Goal: Task Accomplishment & Management: Use online tool/utility

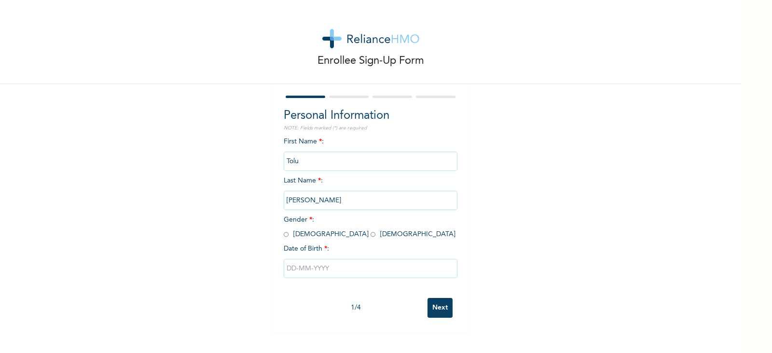
click at [279, 233] on div "Personal Information NOTE: Fields marked (*) are required First Name * : Tolu L…" at bounding box center [370, 208] width 193 height 248
click at [284, 235] on input "radio" at bounding box center [286, 234] width 5 height 9
radio input "true"
click at [308, 270] on input "text" at bounding box center [371, 268] width 174 height 19
select select "8"
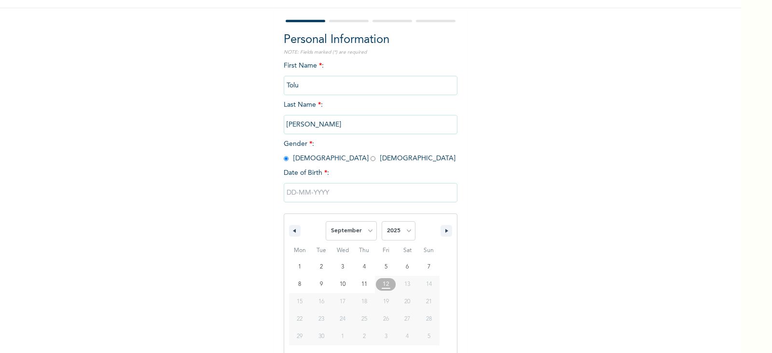
scroll to position [86, 0]
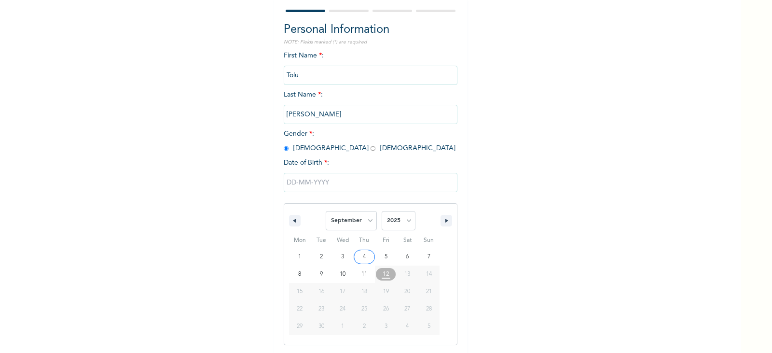
type input "09/04/2025"
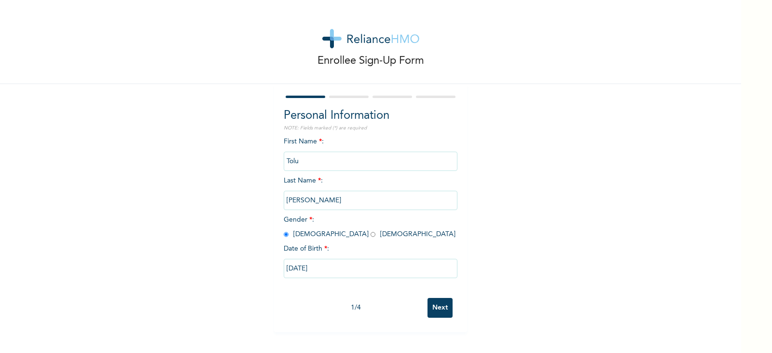
scroll to position [0, 0]
click at [345, 264] on input "09/04/2025" at bounding box center [371, 268] width 174 height 19
select select "8"
click at [299, 268] on input "09/04/2025" at bounding box center [371, 268] width 174 height 19
select select "8"
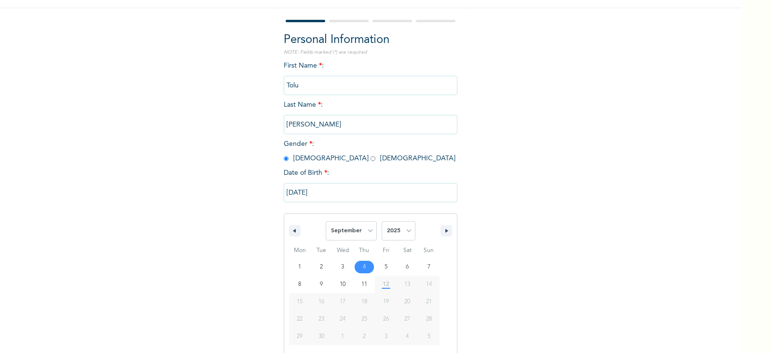
scroll to position [86, 0]
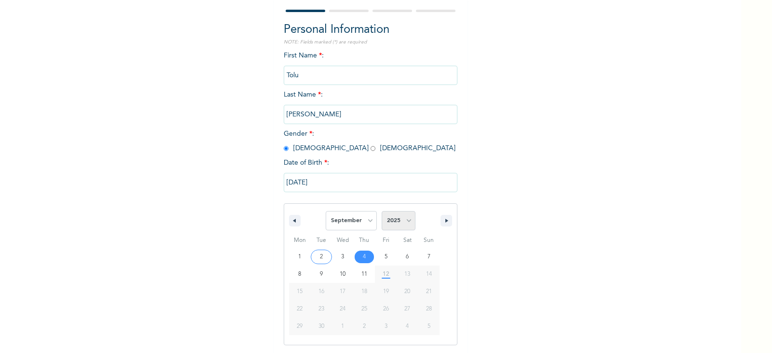
click at [395, 213] on select "2025 2024 2023 2022 2021 2020 2019 2018 2017 2016 2015 2014 2013 2012 2011 2010…" at bounding box center [399, 220] width 34 height 19
select select "2000"
click at [382, 211] on select "2025 2024 2023 2022 2021 2020 2019 2018 2017 2016 2015 2014 2013 2012 2011 2010…" at bounding box center [399, 220] width 34 height 19
click at [315, 184] on input "09/04/2025" at bounding box center [371, 182] width 174 height 19
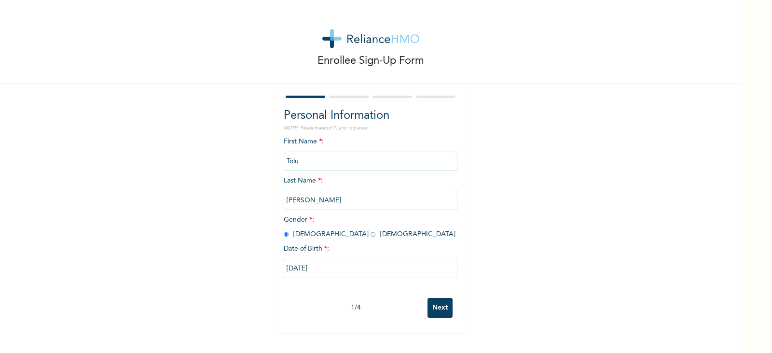
click at [350, 267] on input "09/04/2025" at bounding box center [371, 268] width 174 height 19
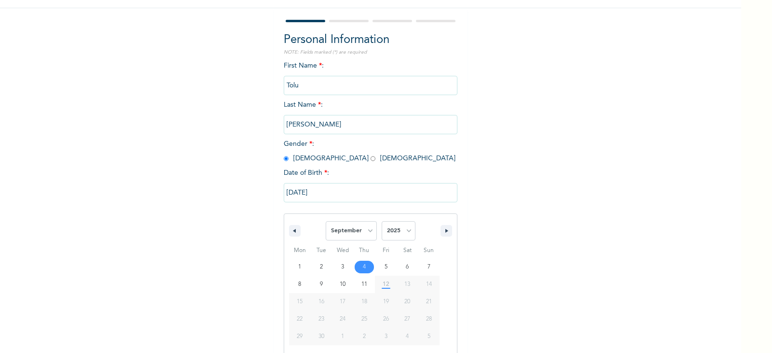
scroll to position [86, 0]
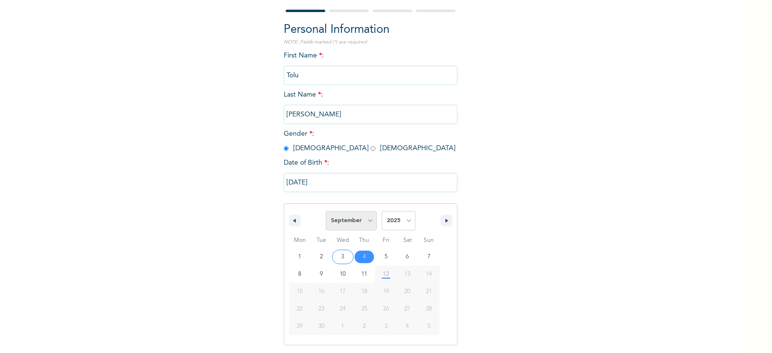
click at [350, 225] on select "January February March April May June July August September October November De…" at bounding box center [351, 220] width 51 height 19
select select "7"
click at [326, 211] on select "January February March April May June July August September October November De…" at bounding box center [351, 220] width 51 height 19
type input "08/04/2025"
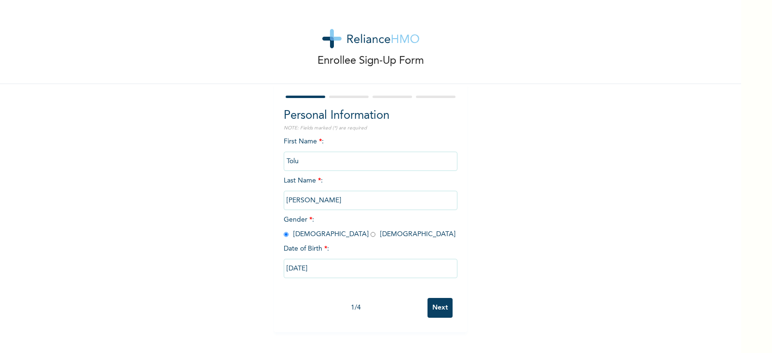
click at [370, 261] on input "08/04/2025" at bounding box center [371, 268] width 174 height 19
select select "7"
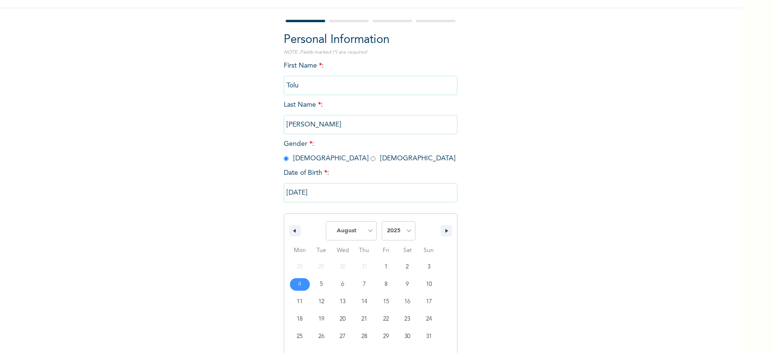
scroll to position [86, 0]
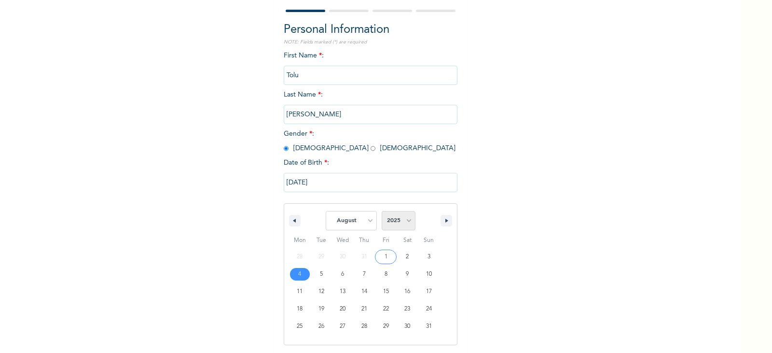
click at [403, 219] on select "2025 2024 2023 2022 2021 2020 2019 2018 2017 2016 2015 2014 2013 2012 2011 2010…" at bounding box center [399, 220] width 34 height 19
select select "2000"
click at [382, 211] on select "2025 2024 2023 2022 2021 2020 2019 2018 2017 2016 2015 2014 2013 2012 2011 2010…" at bounding box center [399, 220] width 34 height 19
click at [371, 189] on input "08/04/2025" at bounding box center [371, 182] width 174 height 19
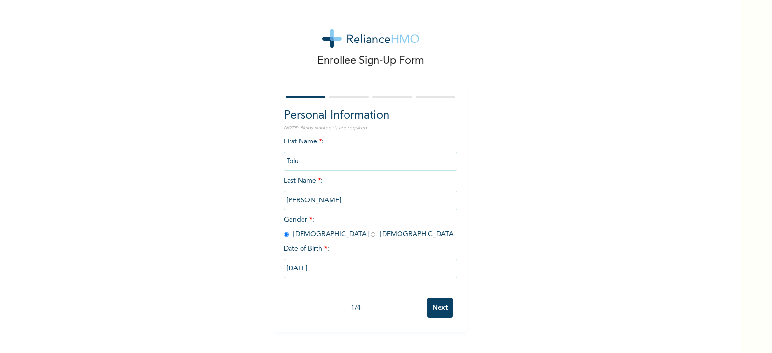
click at [358, 270] on input "08/04/2025" at bounding box center [371, 268] width 174 height 19
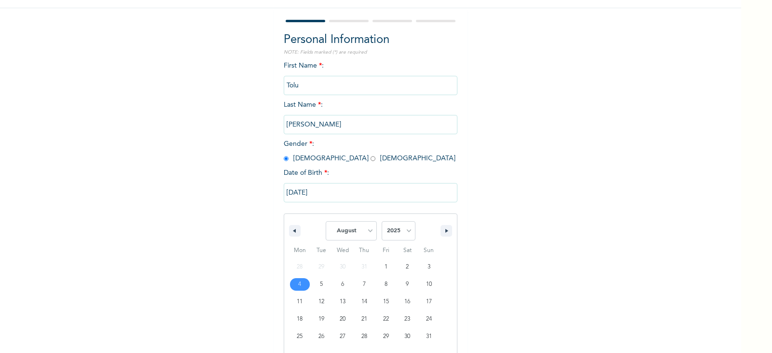
scroll to position [86, 0]
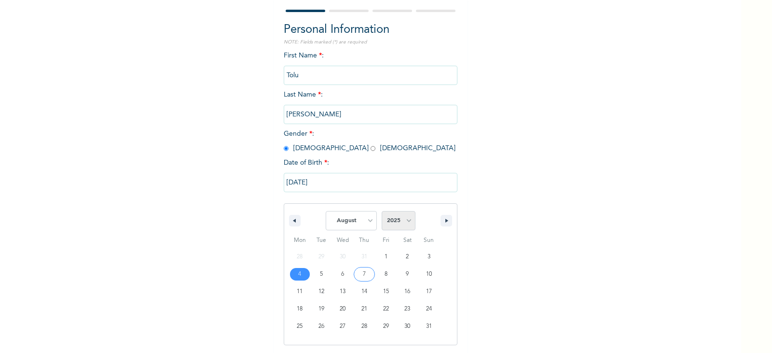
click at [403, 222] on select "2025 2024 2023 2022 2021 2020 2019 2018 2017 2016 2015 2014 2013 2012 2011 2010…" at bounding box center [399, 220] width 34 height 19
click at [291, 218] on button "button" at bounding box center [295, 221] width 12 height 12
select select "5"
click at [387, 216] on select "2025 2024 2023 2022 2021 2020 2019 2018 2017 2016 2015 2014 2013 2012 2011 2010…" at bounding box center [399, 220] width 34 height 19
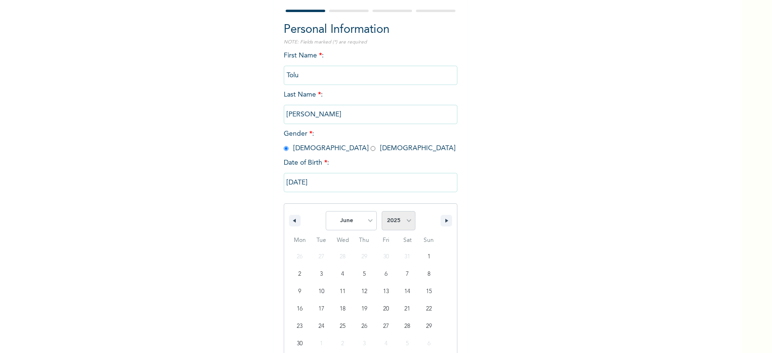
select select "2000"
click at [382, 211] on select "2025 2024 2023 2022 2021 2020 2019 2018 2017 2016 2015 2014 2013 2012 2011 2010…" at bounding box center [399, 220] width 34 height 19
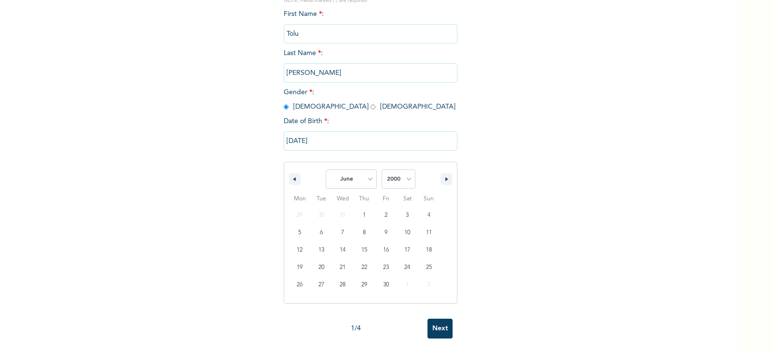
scroll to position [0, 0]
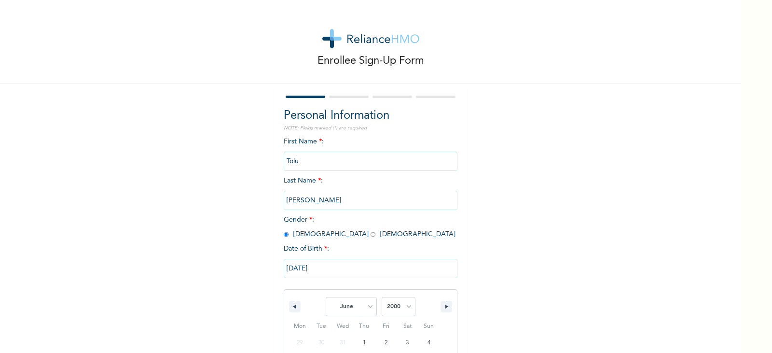
click at [436, 308] on input "Next" at bounding box center [439, 308] width 25 height 20
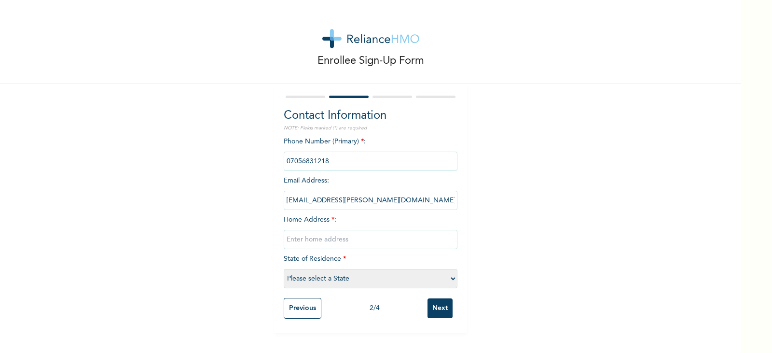
click at [382, 239] on input "text" at bounding box center [371, 239] width 174 height 19
type input "2 lambe iluyomade street ago palace way okota"
select select "25"
click at [432, 309] on input "Next" at bounding box center [439, 308] width 25 height 20
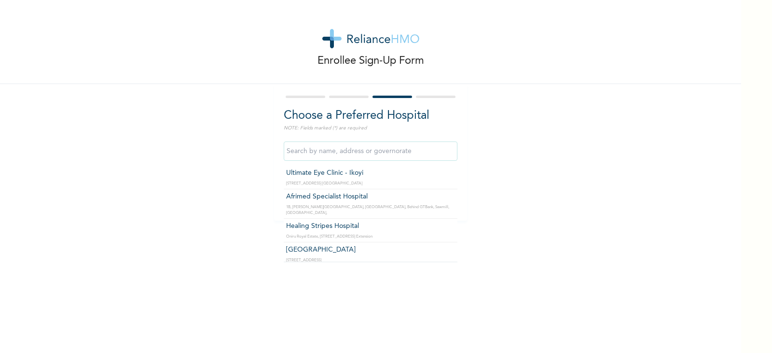
click at [359, 141] on input "text" at bounding box center [371, 150] width 174 height 19
click at [198, 127] on div "Enrollee Sign-Up Form Choose a Preferred Hospital NOTE: Fields marked (*) are r…" at bounding box center [370, 110] width 741 height 220
click at [311, 153] on input "text" at bounding box center [371, 150] width 174 height 19
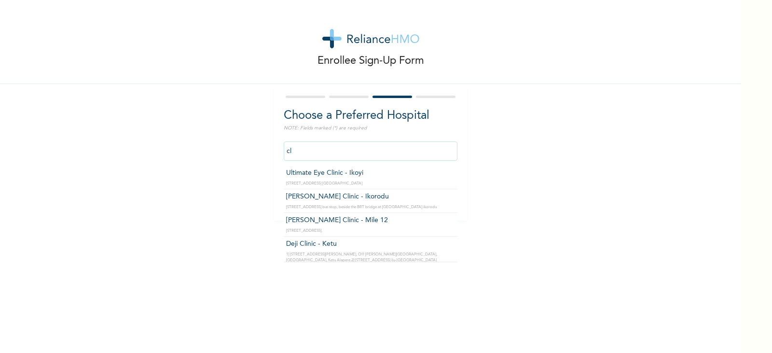
type input "c"
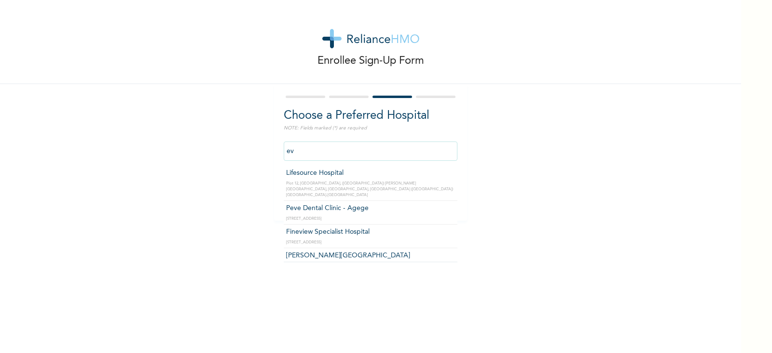
type input "e"
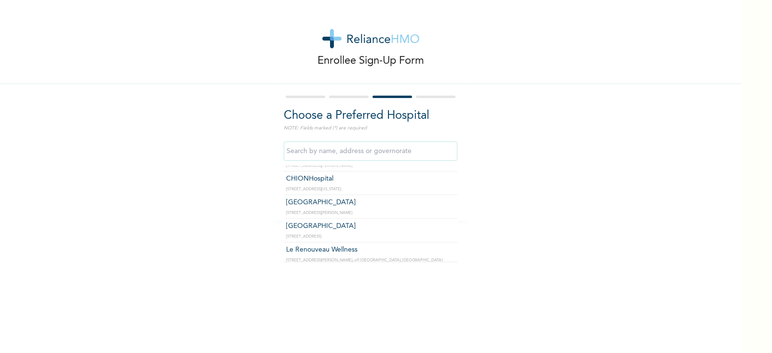
scroll to position [4457, 0]
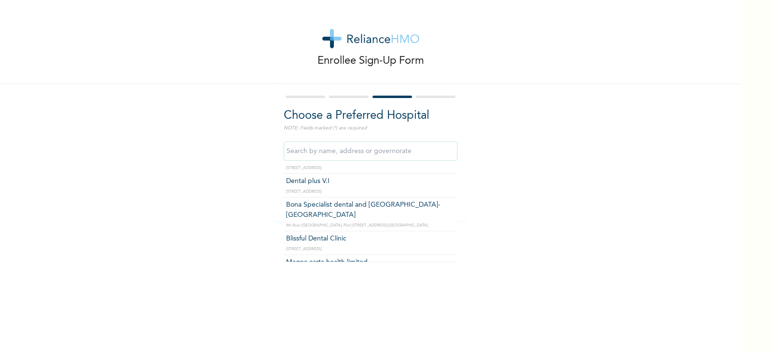
click at [418, 156] on input "text" at bounding box center [371, 150] width 174 height 19
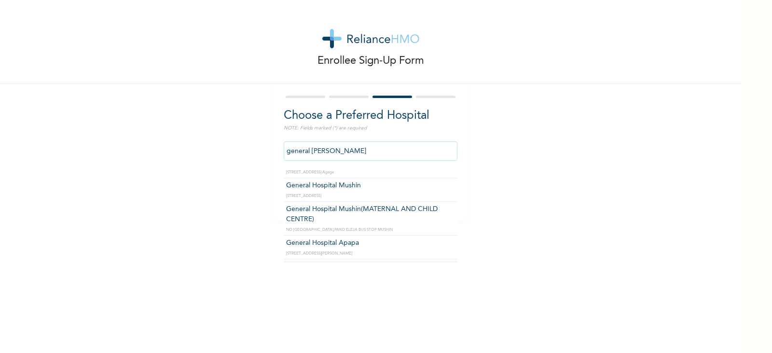
scroll to position [231, 0]
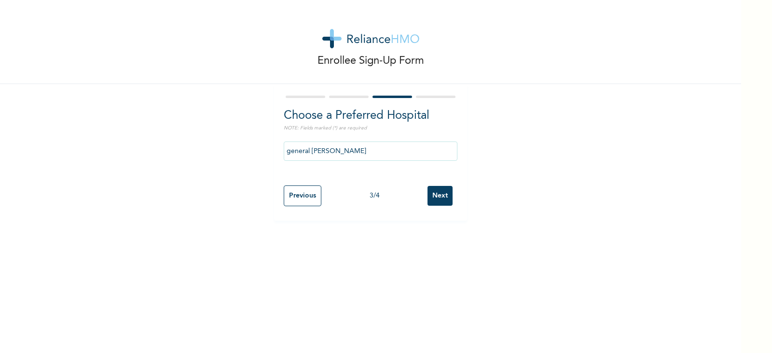
drag, startPoint x: 389, startPoint y: 138, endPoint x: 373, endPoint y: 146, distance: 18.1
click at [377, 139] on div "general hospi" at bounding box center [371, 150] width 174 height 29
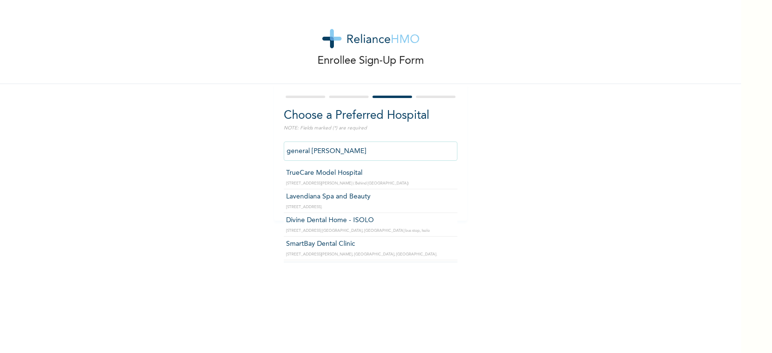
drag, startPoint x: 371, startPoint y: 147, endPoint x: 210, endPoint y: 145, distance: 161.6
click at [210, 145] on div "Enrollee Sign-Up Form Choose a Preferred Hospital NOTE: Fields marked (*) are r…" at bounding box center [370, 110] width 741 height 220
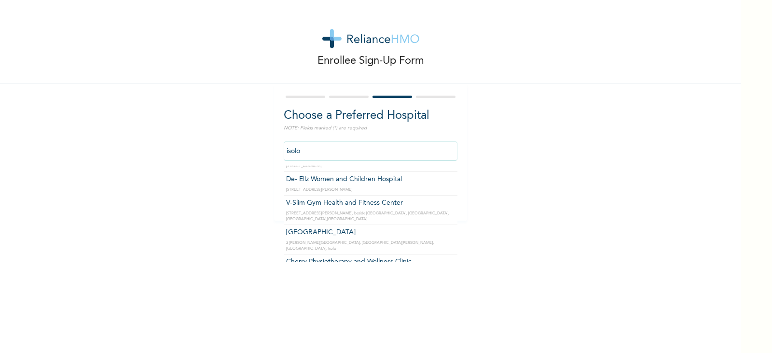
scroll to position [743, 0]
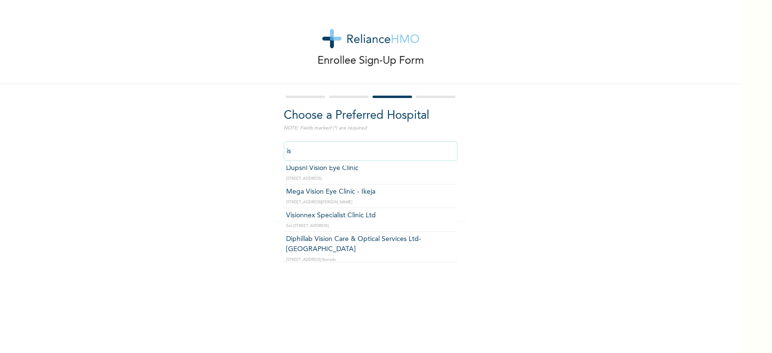
type input "i"
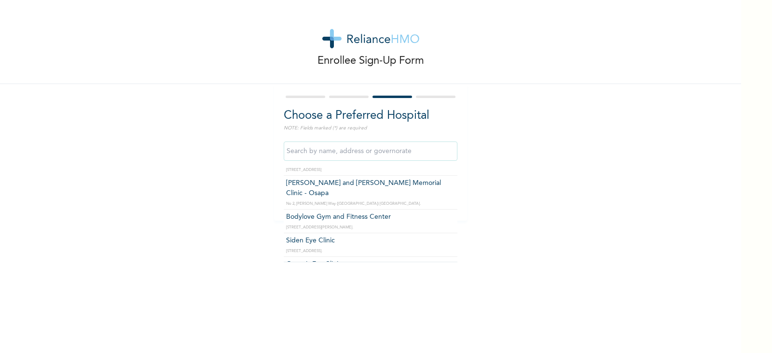
scroll to position [25645, 0]
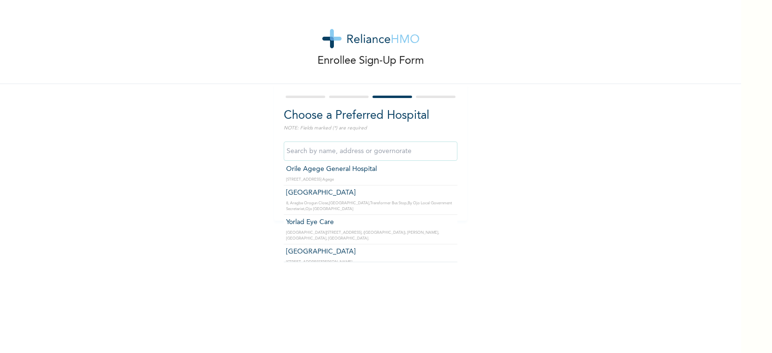
type input "l"
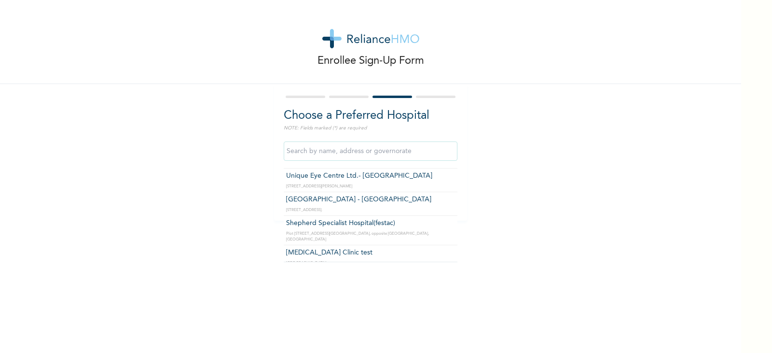
scroll to position [0, 0]
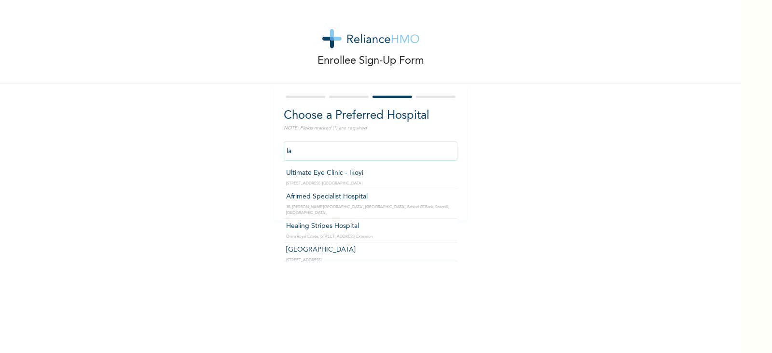
type input "l"
type input "i"
type input "g"
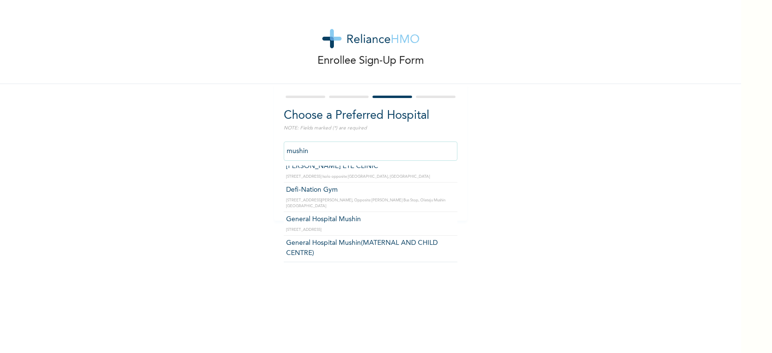
scroll to position [255, 0]
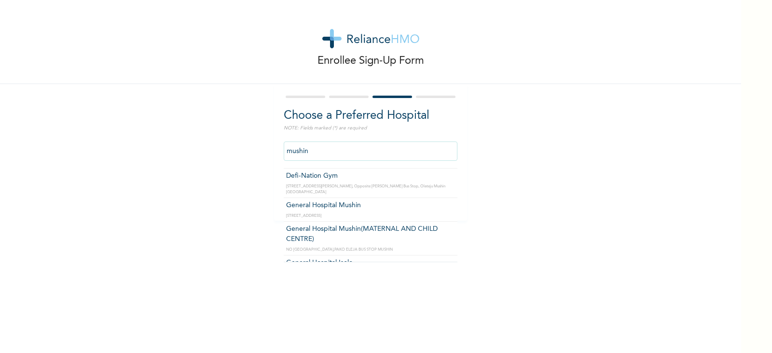
type input "General Hospital Isolo"
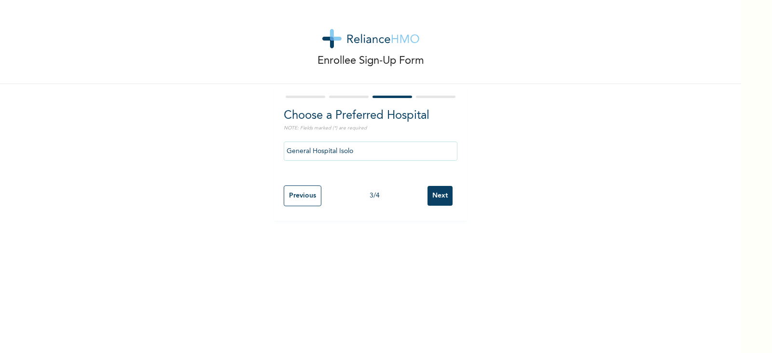
click at [439, 191] on input "Next" at bounding box center [439, 196] width 25 height 20
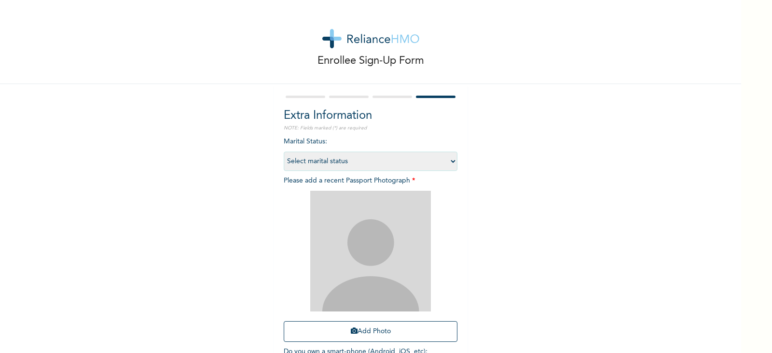
click at [405, 160] on select "Select marital status Single Married Divorced Widow/Widower" at bounding box center [371, 160] width 174 height 19
select select "1"
click at [284, 151] on select "Select marital status Single Married Divorced Widow/Widower" at bounding box center [371, 160] width 174 height 19
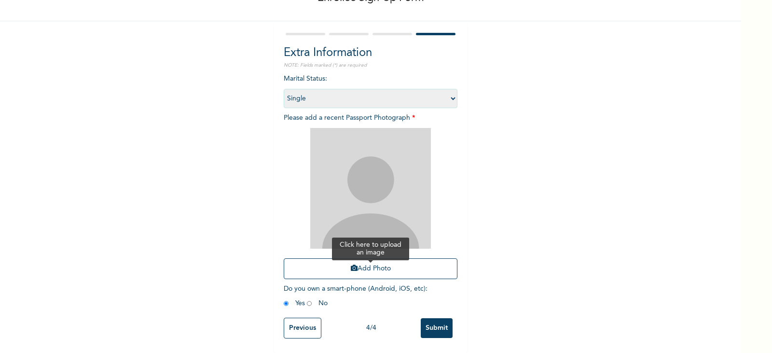
click at [392, 258] on button "Add Photo" at bounding box center [371, 268] width 174 height 21
click at [379, 260] on button "Add Photo" at bounding box center [371, 268] width 174 height 21
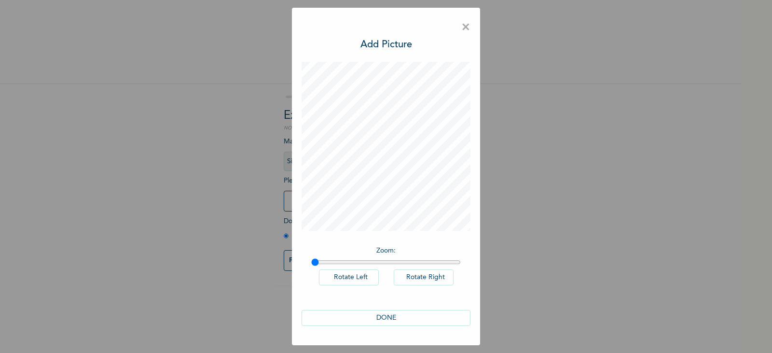
scroll to position [0, 0]
click at [411, 320] on button "DONE" at bounding box center [385, 318] width 169 height 16
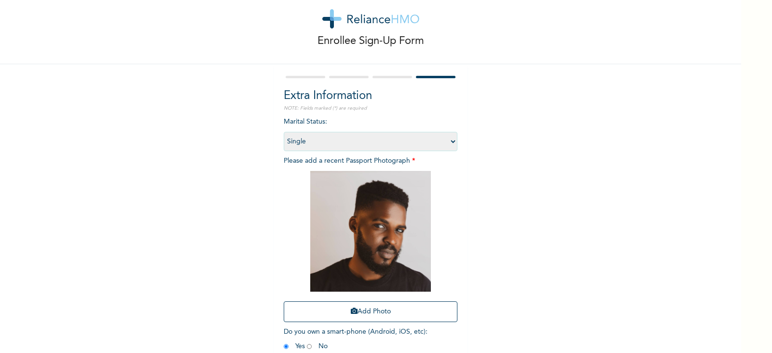
scroll to position [70, 0]
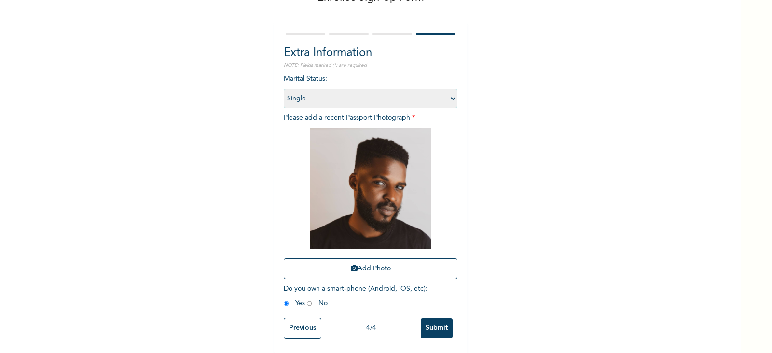
click at [302, 322] on input "Previous" at bounding box center [303, 327] width 38 height 21
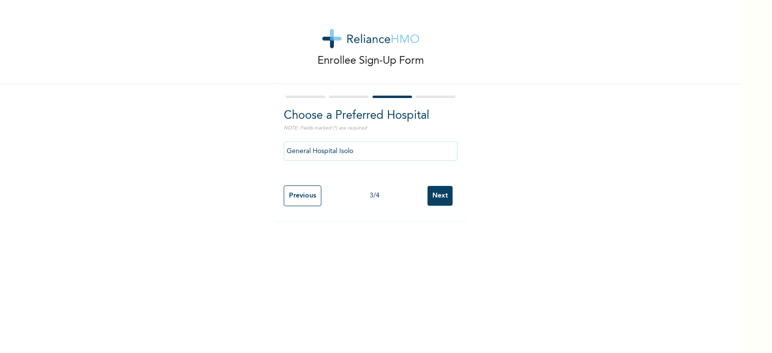
click at [371, 142] on input "General Hospital Isolo" at bounding box center [371, 150] width 174 height 19
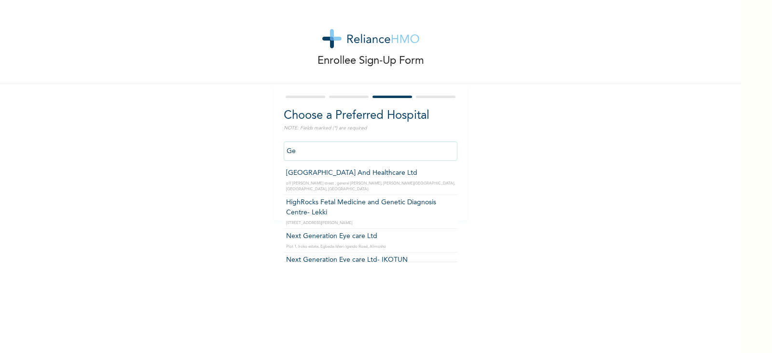
type input "G"
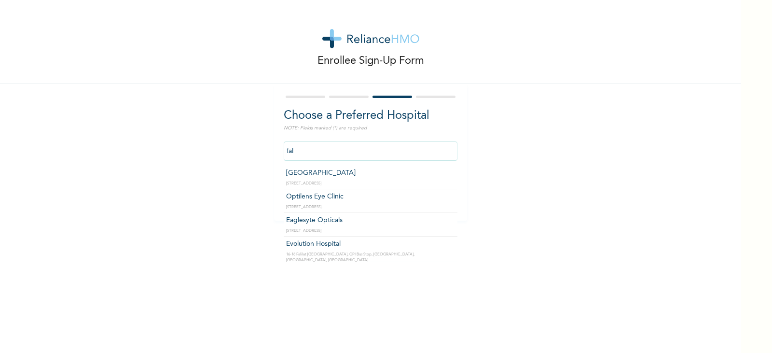
type input "[GEOGRAPHIC_DATA]"
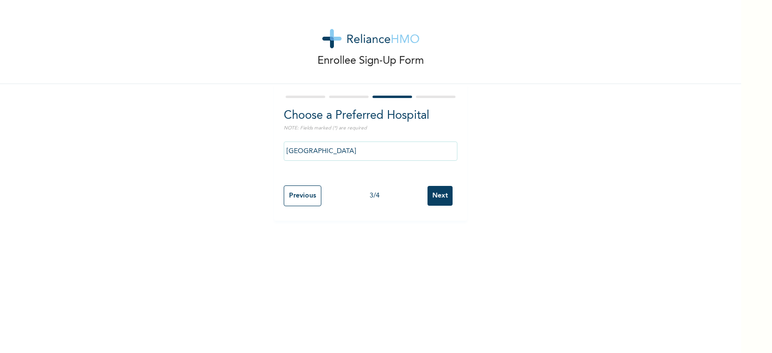
click at [436, 199] on input "Next" at bounding box center [439, 196] width 25 height 20
select select "1"
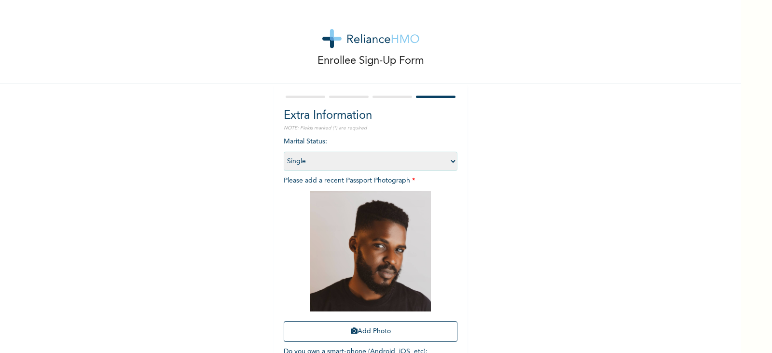
scroll to position [70, 0]
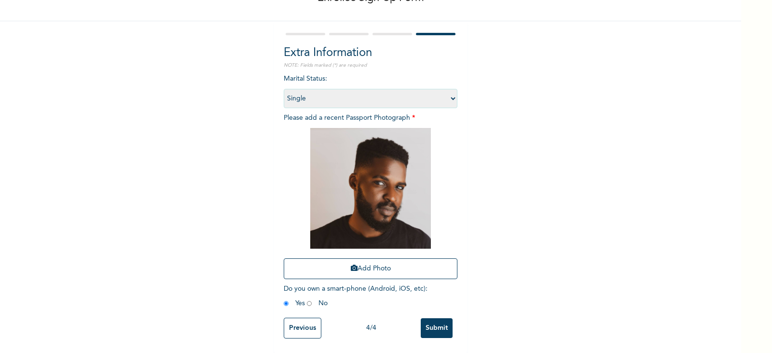
click at [427, 324] on input "Submit" at bounding box center [437, 328] width 32 height 20
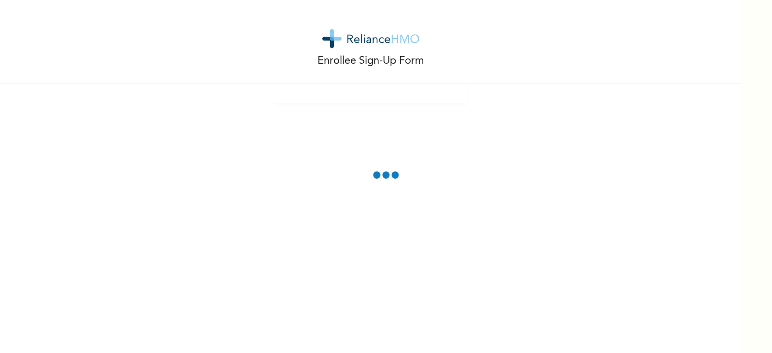
scroll to position [0, 0]
drag, startPoint x: 0, startPoint y: 0, endPoint x: 27, endPoint y: 65, distance: 69.9
click at [27, 65] on div at bounding box center [386, 176] width 772 height 353
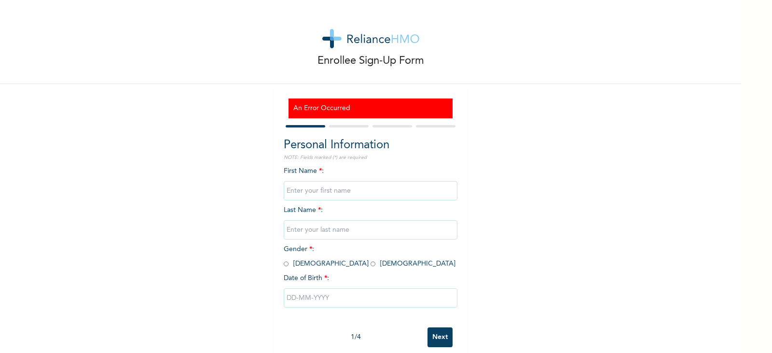
scroll to position [16, 0]
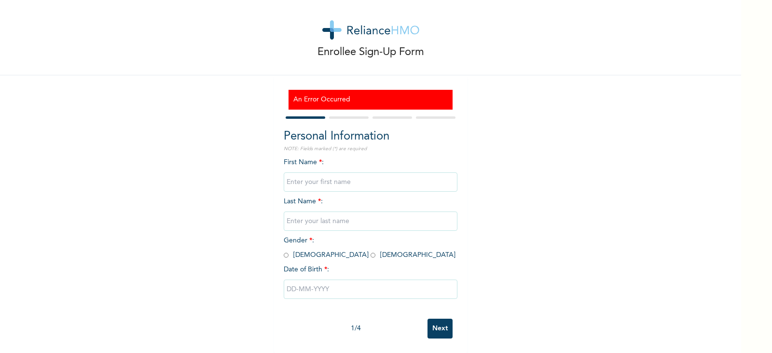
click at [388, 172] on input "text" at bounding box center [371, 181] width 174 height 19
type input "TOLUWALASE"
type input "[PERSON_NAME]"
click at [296, 248] on span "Gender * : [DEMOGRAPHIC_DATA] [DEMOGRAPHIC_DATA]" at bounding box center [370, 247] width 172 height 21
click at [284, 250] on input "radio" at bounding box center [286, 254] width 5 height 9
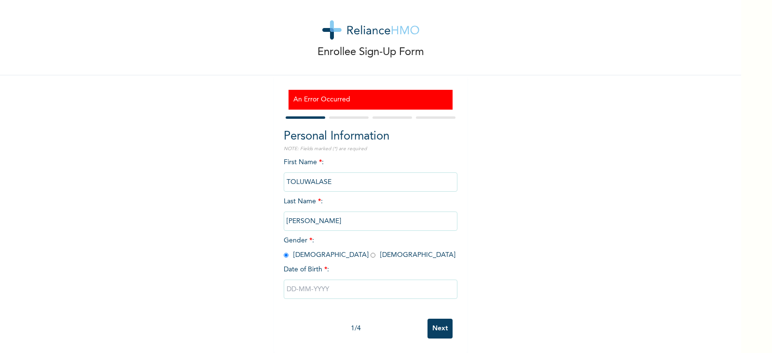
radio input "true"
click at [314, 287] on input "text" at bounding box center [371, 288] width 174 height 19
select select "8"
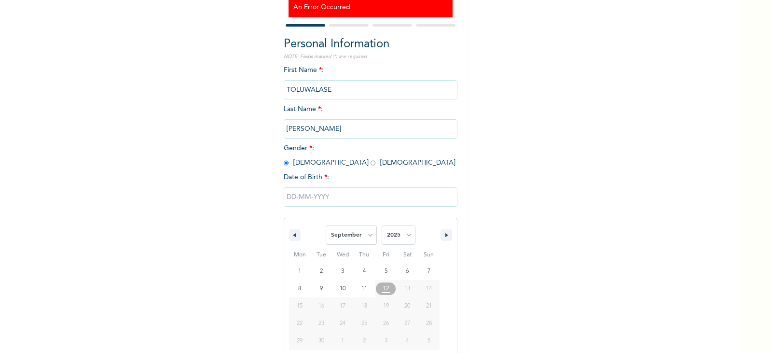
scroll to position [115, 0]
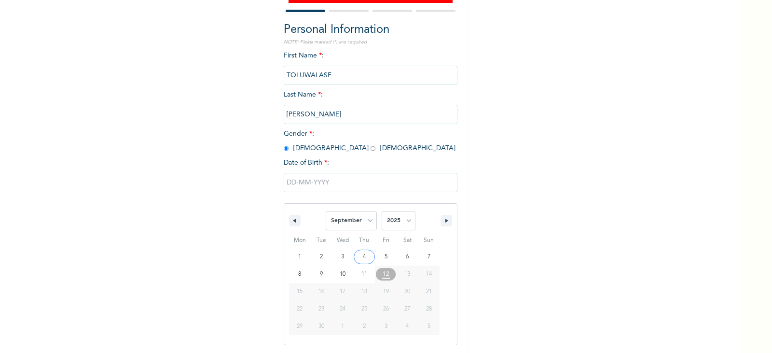
type input "09/04/2025"
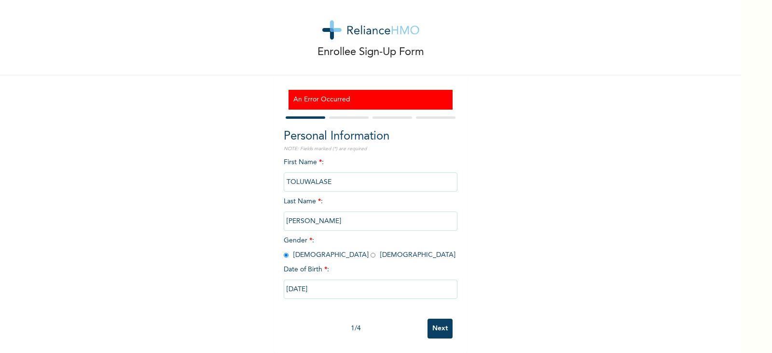
click at [357, 281] on input "09/04/2025" at bounding box center [371, 288] width 174 height 19
select select "8"
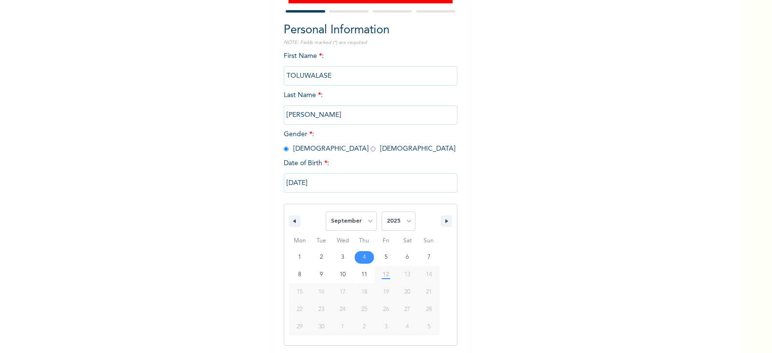
scroll to position [115, 0]
click at [395, 226] on select "2025 2024 2023 2022 2021 2020 2019 2018 2017 2016 2015 2014 2013 2012 2011 2010…" at bounding box center [399, 220] width 34 height 19
select select "2000"
click at [382, 211] on select "2025 2024 2023 2022 2021 2020 2019 2018 2017 2016 2015 2014 2013 2012 2011 2010…" at bounding box center [399, 220] width 34 height 19
click at [358, 218] on select "January February March April May June July August September October November De…" at bounding box center [351, 220] width 51 height 19
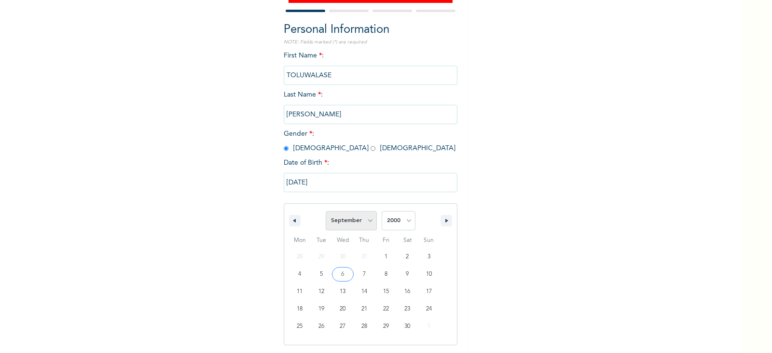
select select "7"
click at [326, 211] on select "January February March April May June July August September October November De…" at bounding box center [351, 220] width 51 height 19
click at [323, 181] on input "09/04/2025" at bounding box center [371, 182] width 174 height 19
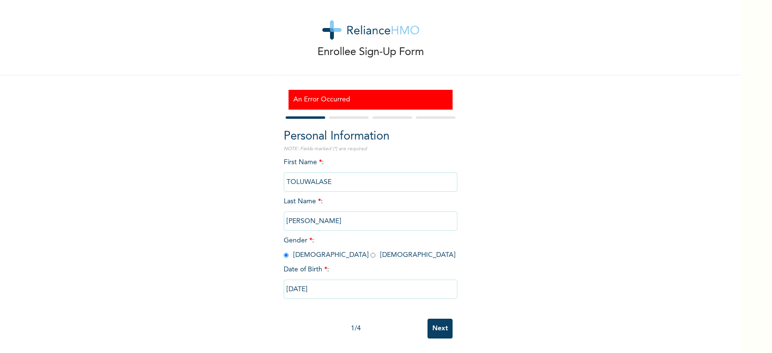
click at [323, 181] on input "TOLUWALASE" at bounding box center [371, 181] width 174 height 19
click at [323, 279] on input "09/04/2025" at bounding box center [371, 288] width 174 height 19
type input "09/02/2025"
click at [323, 279] on input "09/02/2025" at bounding box center [371, 288] width 174 height 19
click at [324, 279] on input "09/02/2025" at bounding box center [371, 288] width 174 height 19
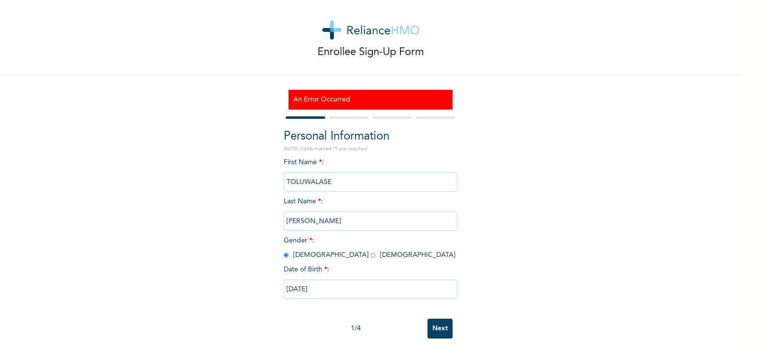
select select "8"
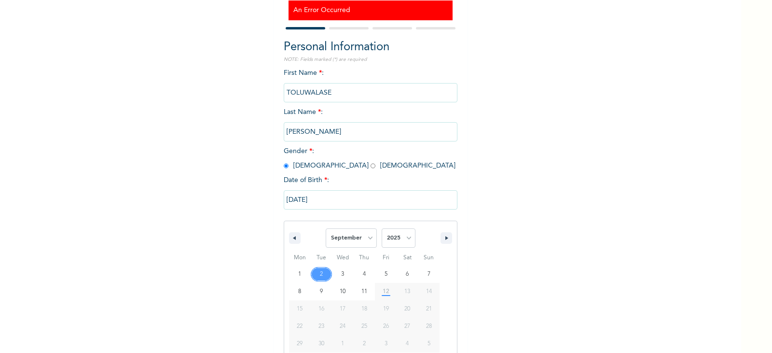
type input "09/09/2025"
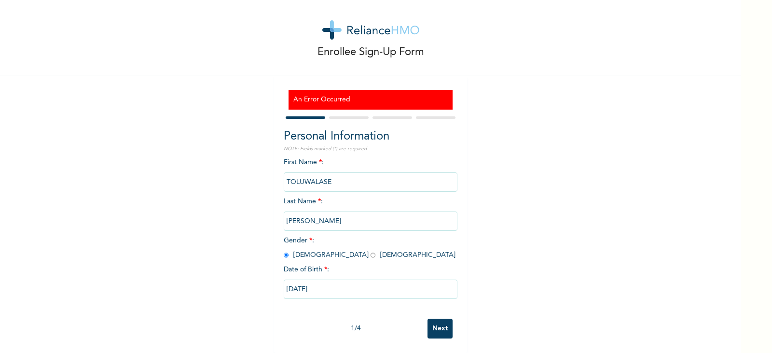
click at [324, 279] on input "09/09/2025" at bounding box center [371, 288] width 174 height 19
select select "8"
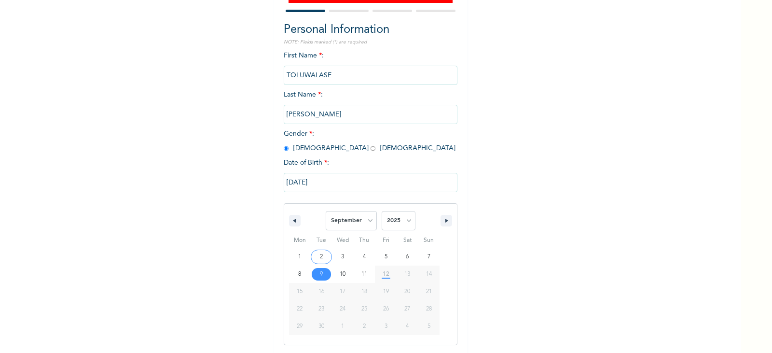
click at [327, 185] on input "09/09/2025" at bounding box center [371, 182] width 174 height 19
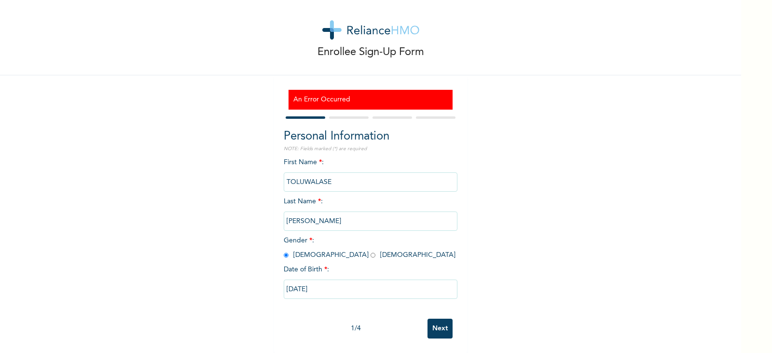
click at [316, 284] on input "09/09/2025" at bounding box center [371, 288] width 174 height 19
select select "8"
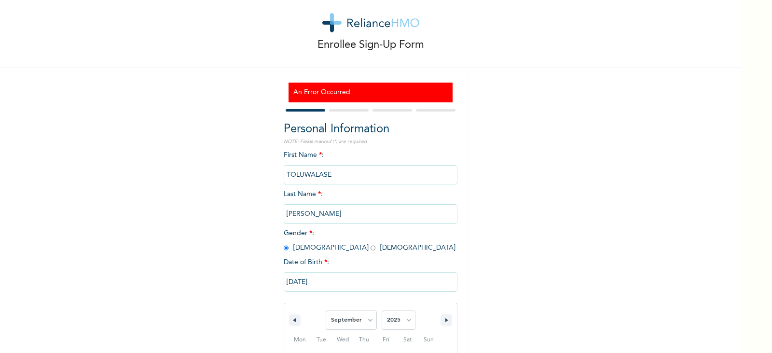
scroll to position [115, 0]
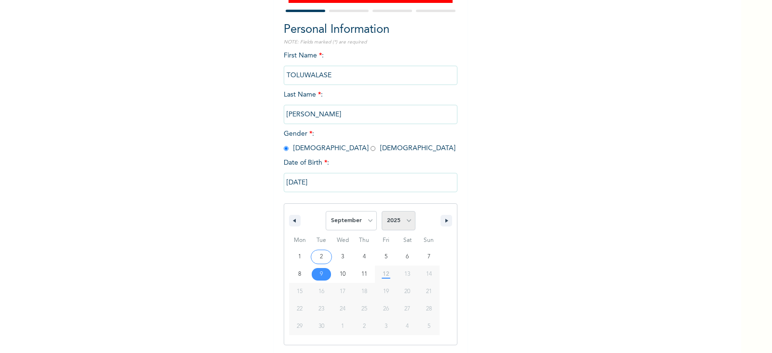
click at [395, 227] on select "2025 2024 2023 2022 2021 2020 2019 2018 2017 2016 2015 2014 2013 2012 2011 2010…" at bounding box center [399, 220] width 34 height 19
select select "2000"
click at [382, 211] on select "2025 2024 2023 2022 2021 2020 2019 2018 2017 2016 2015 2014 2013 2012 2011 2010…" at bounding box center [399, 220] width 34 height 19
type input "09/04/2000"
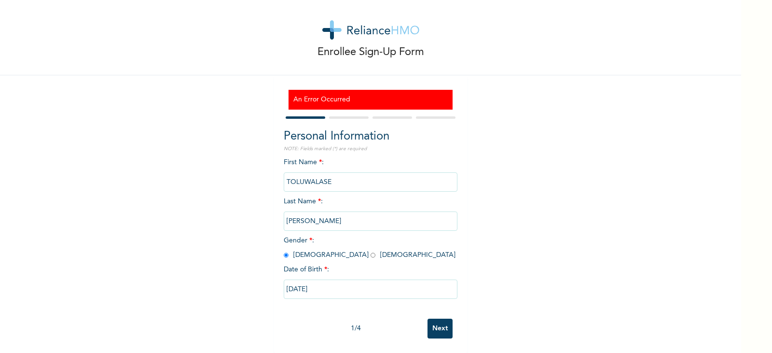
click at [287, 279] on input "09/04/2000" at bounding box center [371, 288] width 174 height 19
select select "8"
select select "2000"
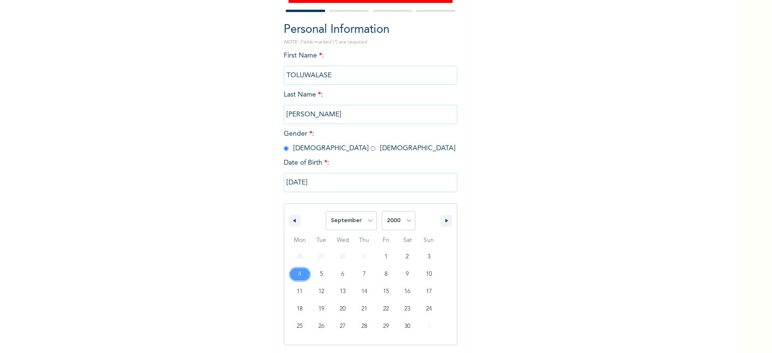
click at [295, 184] on input "09/04/2000" at bounding box center [371, 182] width 174 height 19
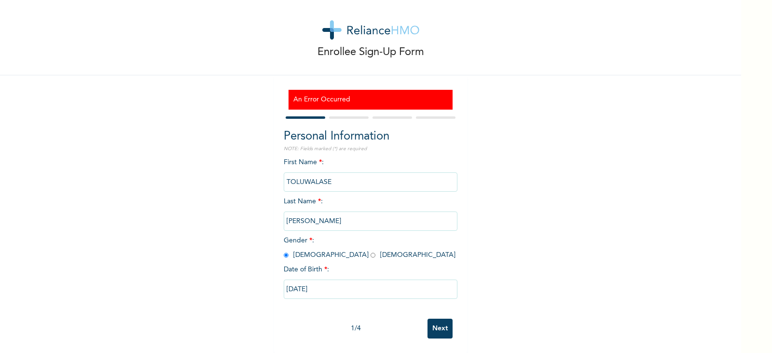
click at [292, 279] on input "09/04/2000" at bounding box center [371, 288] width 174 height 19
select select "8"
select select "2000"
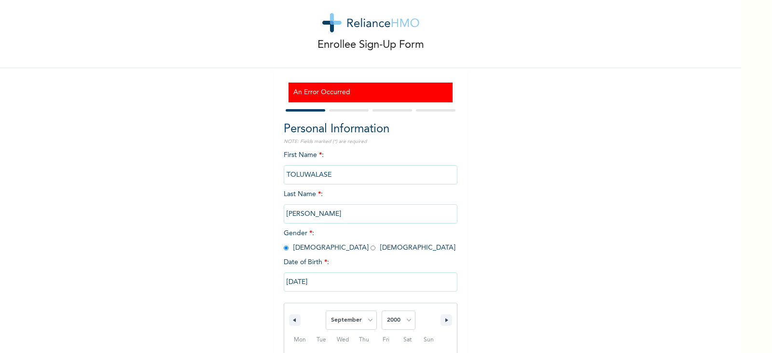
scroll to position [115, 0]
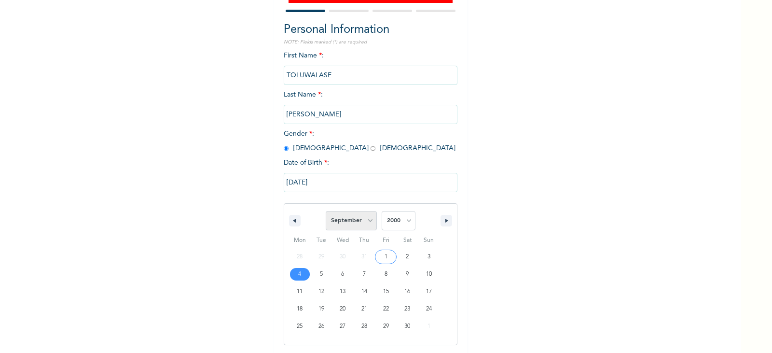
click at [368, 228] on select "January February March April May June July August September October November De…" at bounding box center [351, 220] width 51 height 19
select select "7"
click at [326, 211] on select "January February March April May June July August September October November De…" at bounding box center [351, 220] width 51 height 19
click at [348, 215] on select "January February March April May June July August September October November De…" at bounding box center [351, 220] width 51 height 19
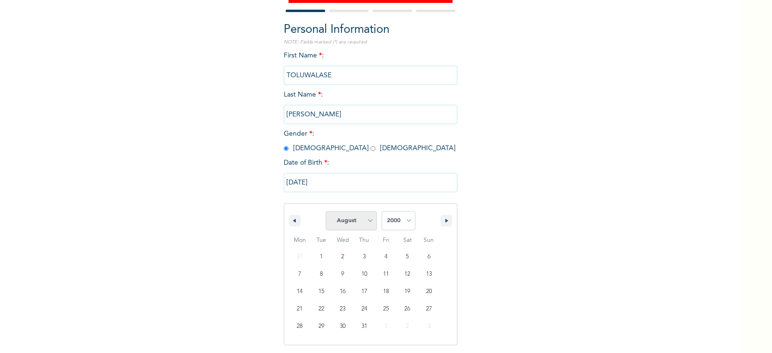
click at [348, 215] on select "January February March April May June July August September October November De…" at bounding box center [351, 220] width 51 height 19
click at [304, 173] on input "09/04/2000" at bounding box center [371, 182] width 174 height 19
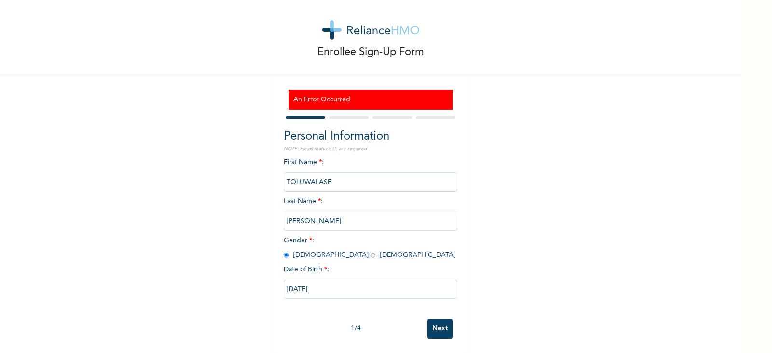
click at [308, 283] on input "09/04/2000" at bounding box center [371, 288] width 174 height 19
select select "8"
select select "2000"
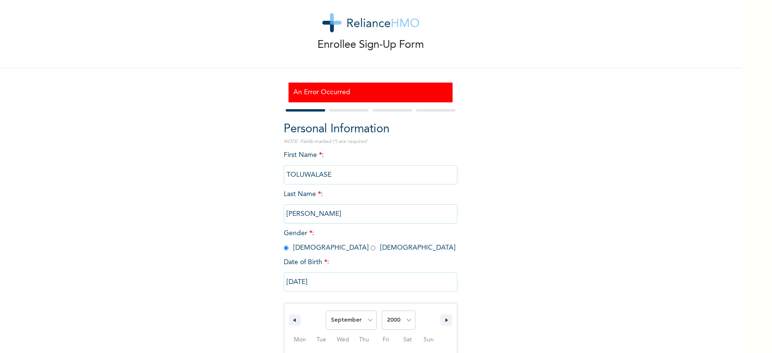
scroll to position [115, 0]
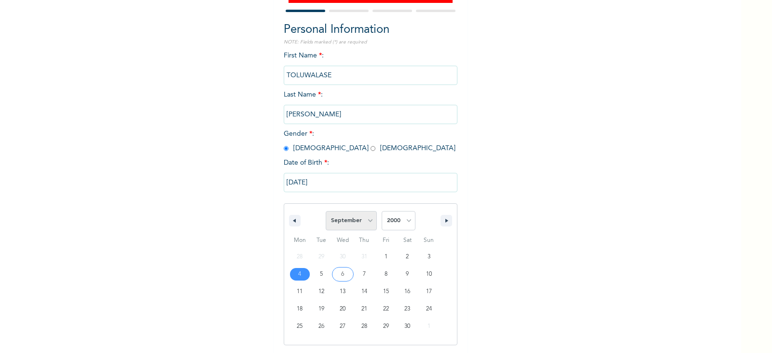
click at [341, 222] on select "January February March April May June July August September October November De…" at bounding box center [351, 220] width 51 height 19
select select "7"
click at [326, 211] on select "January February March April May June July August September October November De…" at bounding box center [351, 220] width 51 height 19
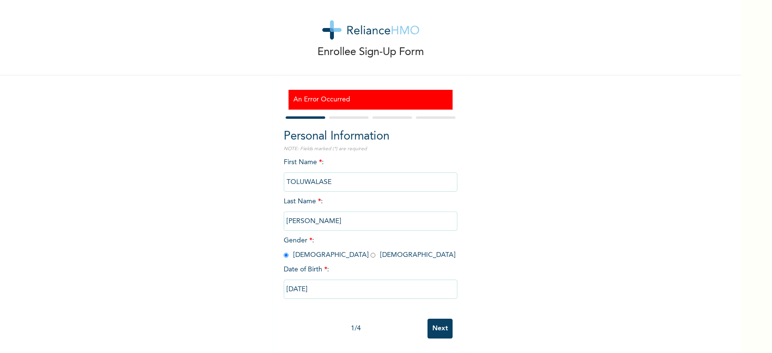
click at [496, 214] on div "Enrollee Sign-Up Form An Error Occurred Personal Information NOTE: Fields marke…" at bounding box center [370, 171] width 741 height 361
click at [431, 321] on input "Next" at bounding box center [439, 328] width 25 height 20
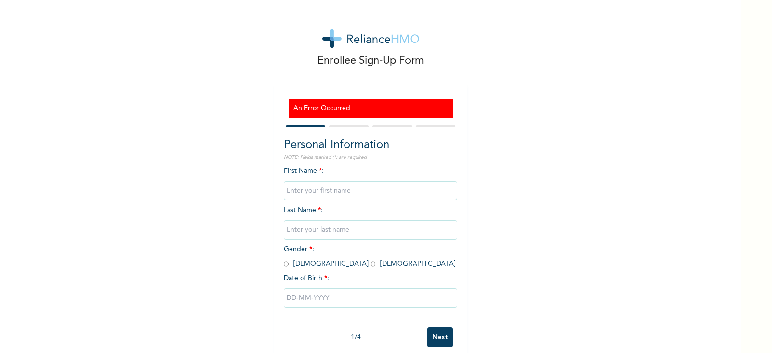
click at [411, 193] on input "text" at bounding box center [371, 190] width 174 height 19
type input "TOLUWALASE"
type input "[PERSON_NAME]"
click at [296, 263] on span "Gender * : [DEMOGRAPHIC_DATA] [DEMOGRAPHIC_DATA]" at bounding box center [370, 256] width 172 height 21
click at [284, 266] on input "radio" at bounding box center [286, 263] width 5 height 9
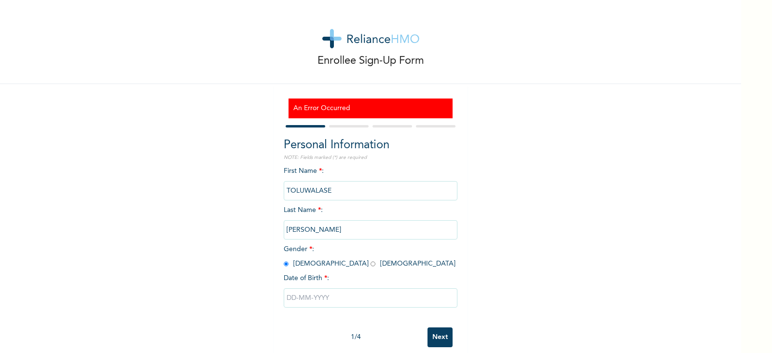
radio input "true"
click at [301, 294] on input "text" at bounding box center [371, 297] width 174 height 19
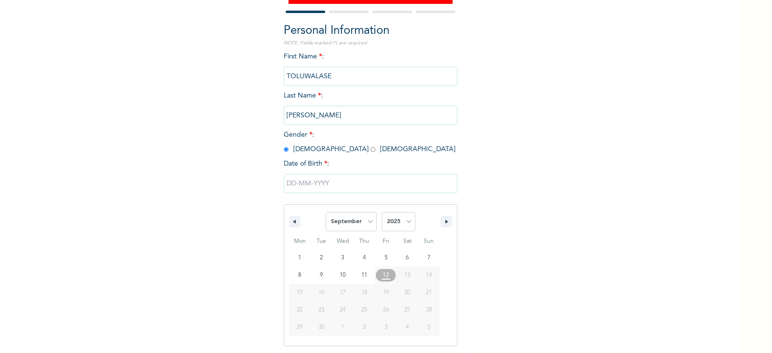
scroll to position [115, 0]
click at [360, 218] on select "January February March April May June July August September October November De…" at bounding box center [351, 220] width 51 height 19
select select "7"
click at [326, 211] on select "January February March April May June July August September October November De…" at bounding box center [351, 220] width 51 height 19
click at [394, 212] on select "2025 2024 2023 2022 2021 2020 2019 2018 2017 2016 2015 2014 2013 2012 2011 2010…" at bounding box center [399, 220] width 34 height 19
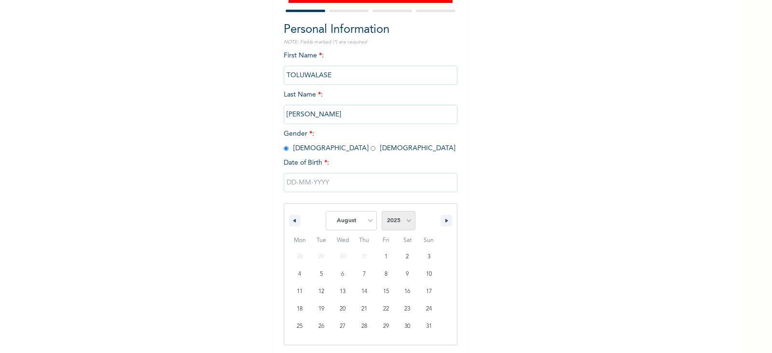
select select "2000"
click at [382, 211] on select "2025 2024 2023 2022 2021 2020 2019 2018 2017 2016 2015 2014 2013 2012 2011 2010…" at bounding box center [399, 220] width 34 height 19
click at [353, 189] on input "text" at bounding box center [371, 182] width 174 height 19
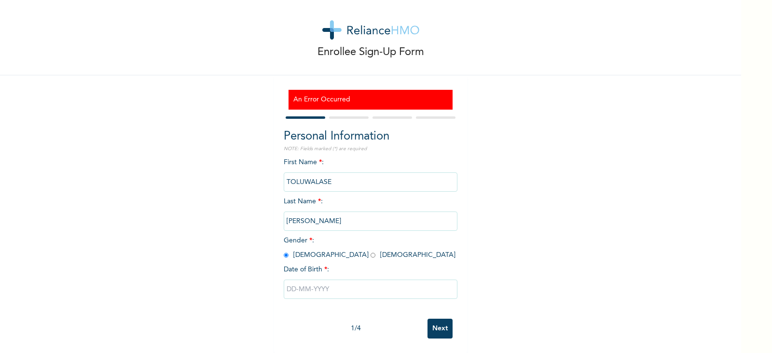
click at [341, 281] on input "text" at bounding box center [371, 288] width 174 height 19
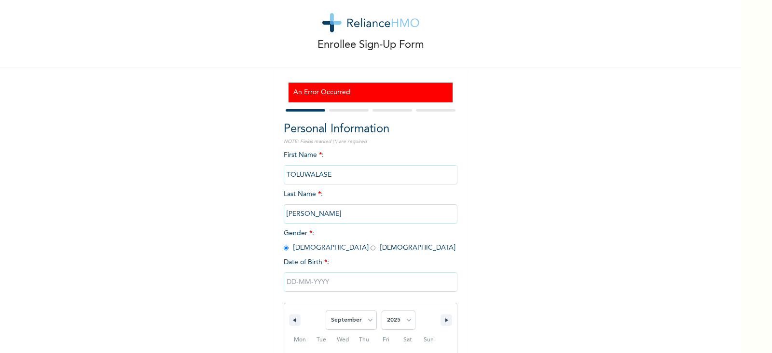
scroll to position [115, 0]
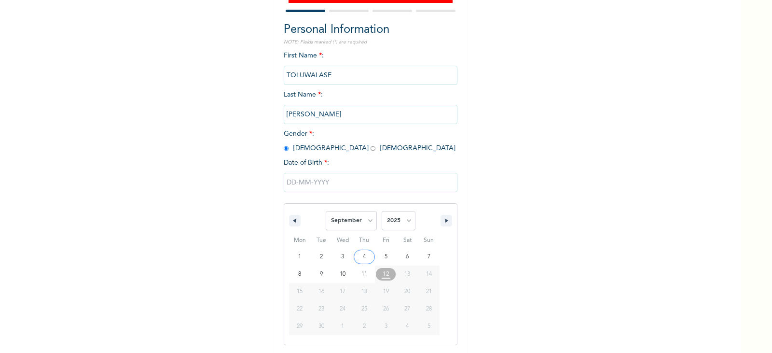
click at [362, 234] on span "Thu" at bounding box center [365, 239] width 22 height 15
click at [363, 231] on span "January February March April May June July August September October November De…" at bounding box center [351, 220] width 51 height 29
click at [365, 221] on select "January February March April May June July August September October November De…" at bounding box center [351, 220] width 51 height 19
select select "7"
click at [326, 211] on select "January February March April May June July August September October November De…" at bounding box center [351, 220] width 51 height 19
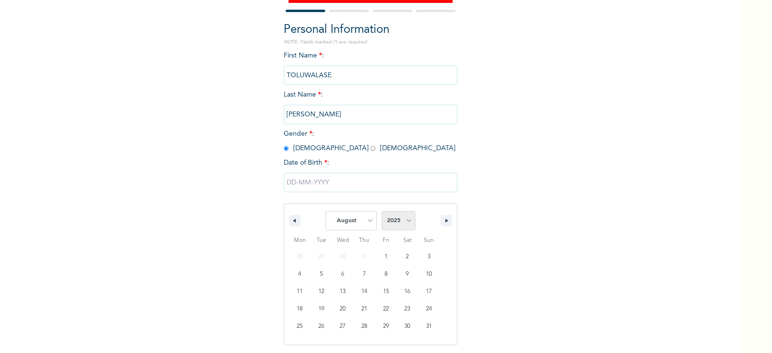
click at [392, 224] on select "2025 2024 2023 2022 2021 2020 2019 2018 2017 2016 2015 2014 2013 2012 2011 2010…" at bounding box center [399, 220] width 34 height 19
select select "2000"
click at [382, 211] on select "2025 2024 2023 2022 2021 2020 2019 2018 2017 2016 2015 2014 2013 2012 2011 2010…" at bounding box center [399, 220] width 34 height 19
click at [339, 186] on input "text" at bounding box center [371, 182] width 174 height 19
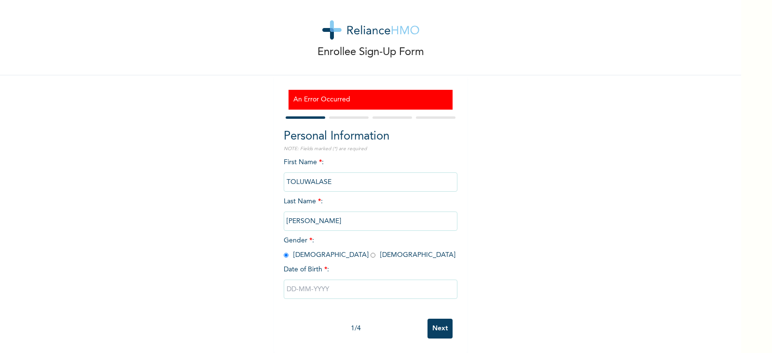
click at [332, 279] on input "text" at bounding box center [371, 288] width 174 height 19
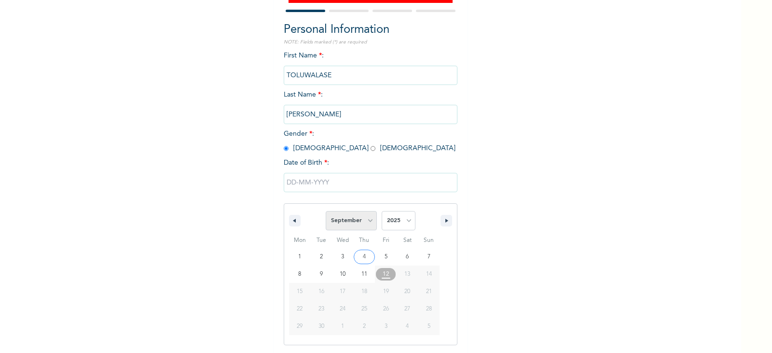
click at [359, 217] on select "January February March April May June July August September October November De…" at bounding box center [351, 220] width 51 height 19
select select "7"
click at [326, 211] on select "January February March April May June July August September October November De…" at bounding box center [351, 220] width 51 height 19
type input "08/04/2025"
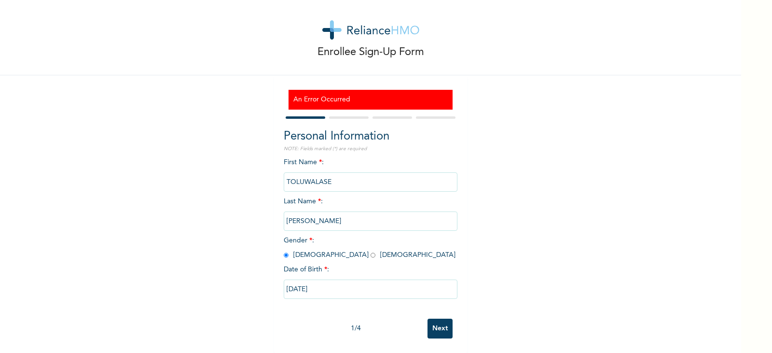
click at [343, 286] on input "08/04/2025" at bounding box center [371, 288] width 174 height 19
select select "7"
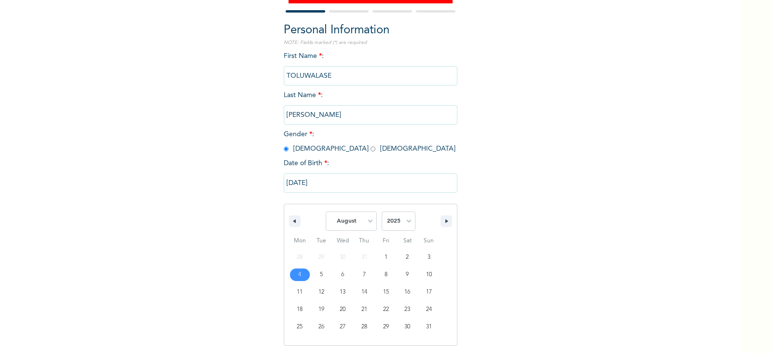
scroll to position [115, 0]
click at [393, 226] on select "2025 2024 2023 2022 2021 2020 2019 2018 2017 2016 2015 2014 2013 2012 2011 2010…" at bounding box center [399, 220] width 34 height 19
select select "2000"
click at [382, 211] on select "2025 2024 2023 2022 2021 2020 2019 2018 2017 2016 2015 2014 2013 2012 2011 2010…" at bounding box center [399, 220] width 34 height 19
click at [377, 182] on input "08/04/2025" at bounding box center [371, 182] width 174 height 19
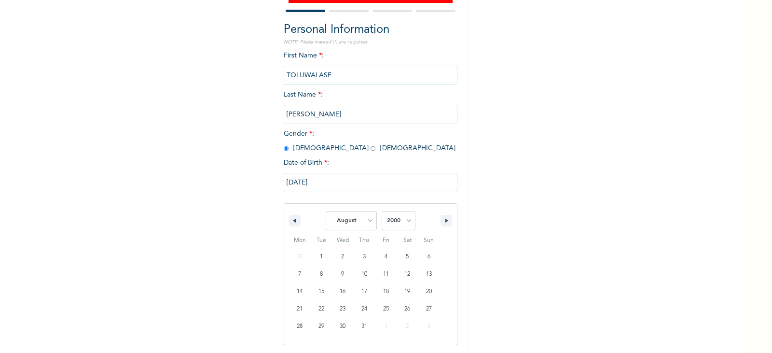
scroll to position [16, 0]
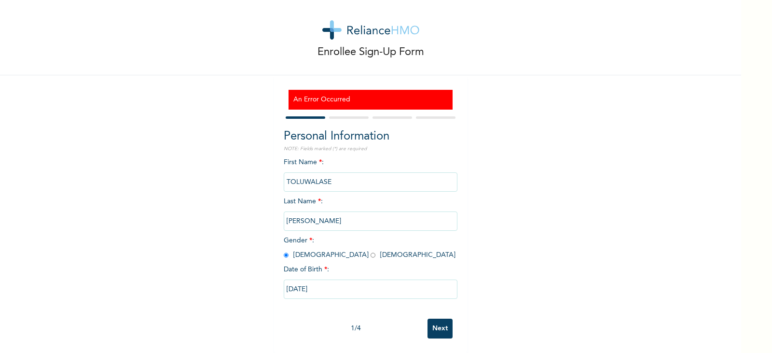
click at [392, 287] on input "08/04/2025" at bounding box center [371, 288] width 174 height 19
select select "7"
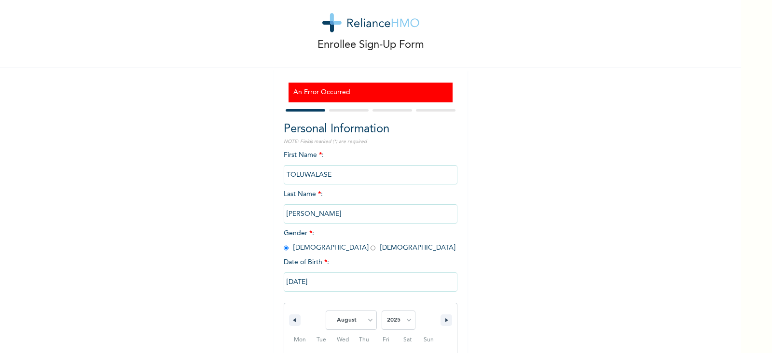
scroll to position [115, 0]
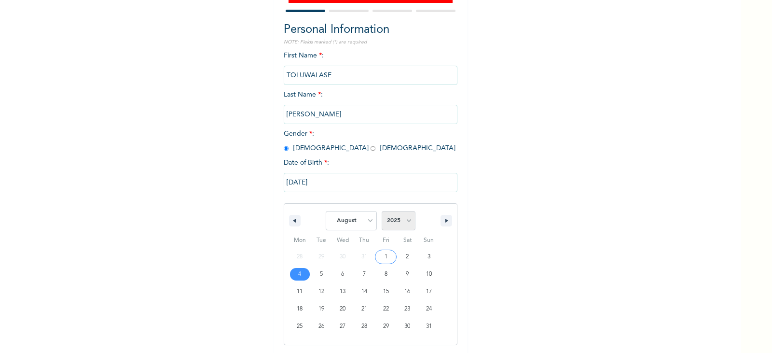
click at [405, 215] on select "2025 2024 2023 2022 2021 2020 2019 2018 2017 2016 2015 2014 2013 2012 2011 2010…" at bounding box center [399, 220] width 34 height 19
select select "2000"
click at [382, 211] on select "2025 2024 2023 2022 2021 2020 2019 2018 2017 2016 2015 2014 2013 2012 2011 2010…" at bounding box center [399, 220] width 34 height 19
click at [382, 180] on input "08/04/2025" at bounding box center [371, 182] width 174 height 19
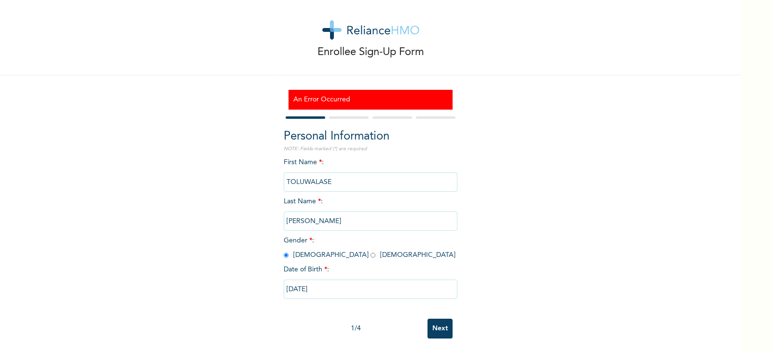
click at [393, 279] on input "08/04/2025" at bounding box center [371, 288] width 174 height 19
select select "7"
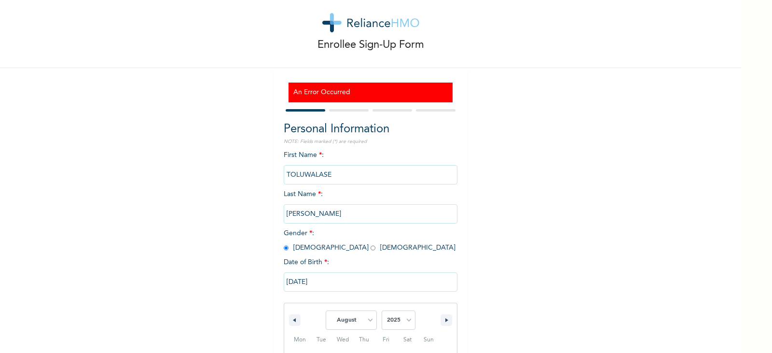
scroll to position [115, 0]
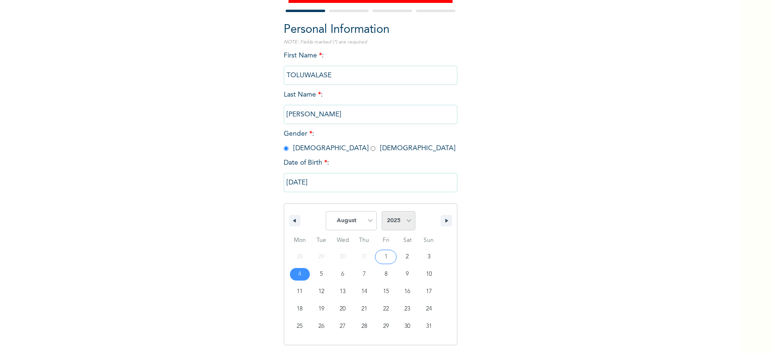
click at [398, 218] on select "2025 2024 2023 2022 2021 2020 2019 2018 2017 2016 2015 2014 2013 2012 2011 2010…" at bounding box center [399, 220] width 34 height 19
select select "2000"
click at [382, 211] on select "2025 2024 2023 2022 2021 2020 2019 2018 2017 2016 2015 2014 2013 2012 2011 2010…" at bounding box center [399, 220] width 34 height 19
click at [361, 185] on input "08/04/2025" at bounding box center [371, 182] width 174 height 19
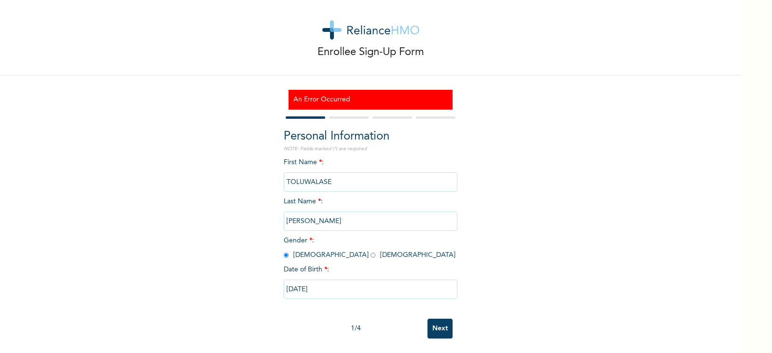
click at [375, 281] on input "08/04/2025" at bounding box center [371, 288] width 174 height 19
select select "7"
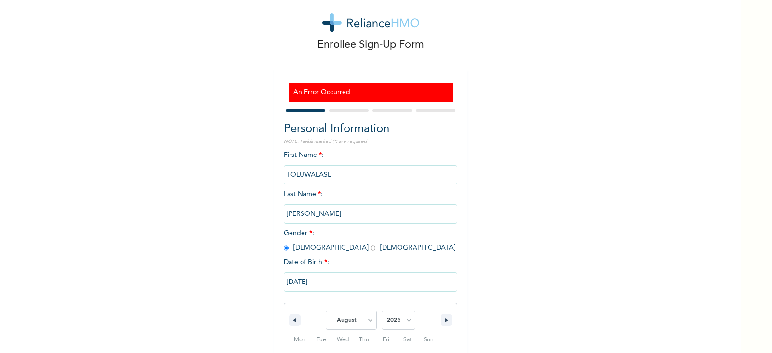
scroll to position [115, 0]
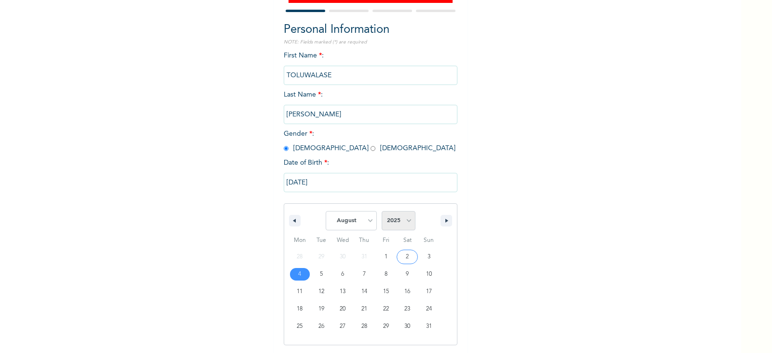
click at [392, 218] on select "2025 2024 2023 2022 2021 2020 2019 2018 2017 2016 2015 2014 2013 2012 2011 2010…" at bounding box center [399, 220] width 34 height 19
select select "2000"
click at [382, 211] on select "2025 2024 2023 2022 2021 2020 2019 2018 2017 2016 2015 2014 2013 2012 2011 2010…" at bounding box center [399, 220] width 34 height 19
click at [387, 183] on input "08/04/2025" at bounding box center [371, 182] width 174 height 19
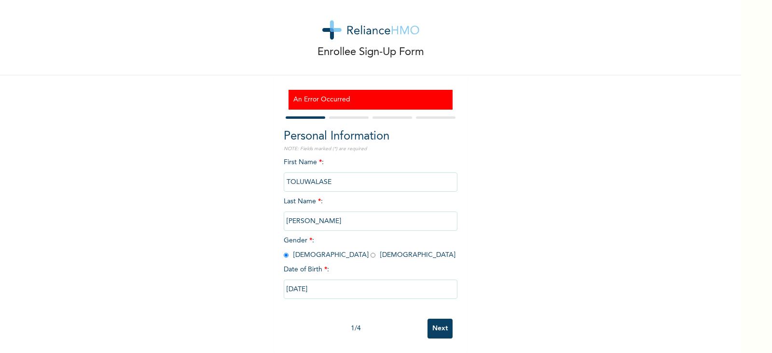
scroll to position [16, 0]
click at [382, 282] on input "08/04/2025" at bounding box center [371, 288] width 174 height 19
select select "7"
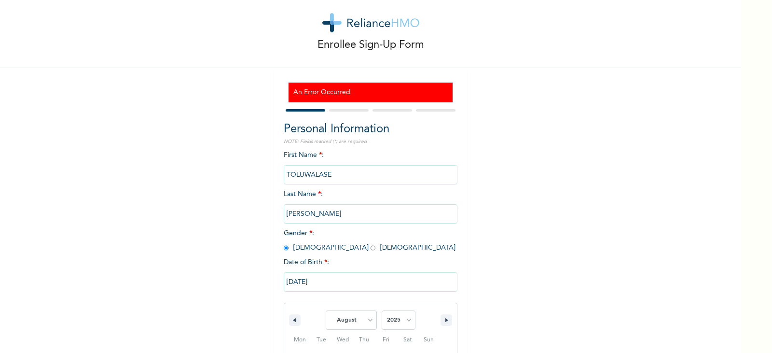
scroll to position [115, 0]
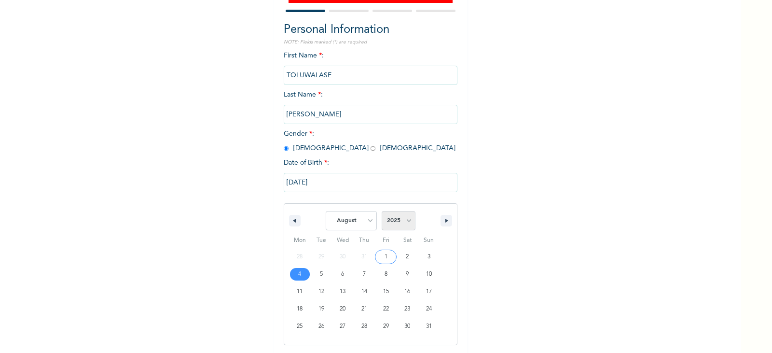
click at [388, 219] on select "2025 2024 2023 2022 2021 2020 2019 2018 2017 2016 2015 2014 2013 2012 2011 2010…" at bounding box center [399, 220] width 34 height 19
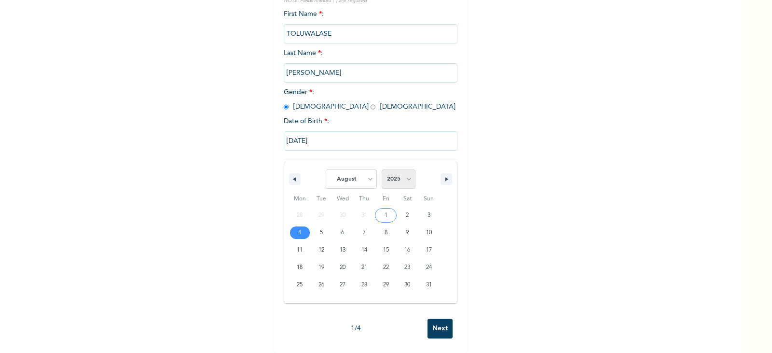
click at [392, 173] on select "2025 2024 2023 2022 2021 2020 2019 2018 2017 2016 2015 2014 2013 2012 2011 2010…" at bounding box center [399, 178] width 34 height 19
select select "2000"
click at [382, 169] on select "2025 2024 2023 2022 2021 2020 2019 2018 2017 2016 2015 2014 2013 2012 2011 2010…" at bounding box center [399, 178] width 34 height 19
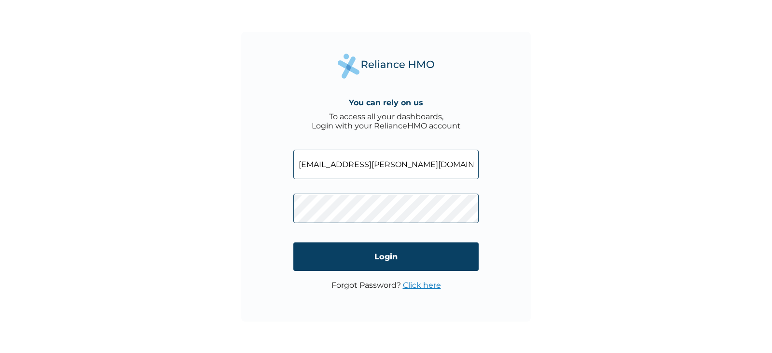
click at [307, 165] on input "[EMAIL_ADDRESS][PERSON_NAME][DOMAIN_NAME]" at bounding box center [385, 164] width 185 height 29
drag, startPoint x: 409, startPoint y: 163, endPoint x: 228, endPoint y: 165, distance: 181.4
click at [228, 165] on div "You can rely on us To access all your dashboards, Login with your RelianceHMO a…" at bounding box center [386, 176] width 772 height 353
type input "[EMAIL_ADDRESS][DOMAIN_NAME]"
click at [265, 216] on div "You can rely on us To access all your dashboards, Login with your RelianceHMO a…" at bounding box center [385, 176] width 289 height 289
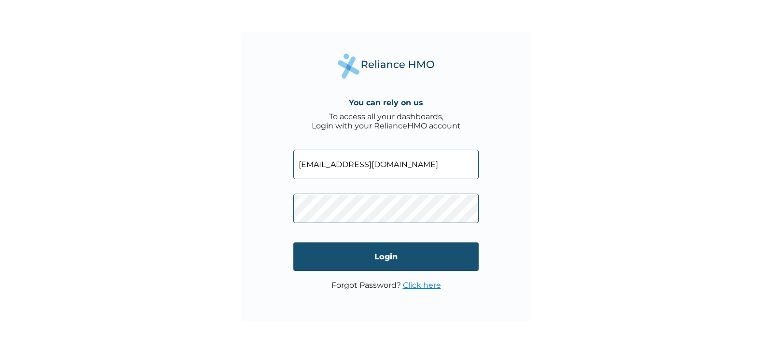
click at [330, 256] on input "Login" at bounding box center [385, 256] width 185 height 28
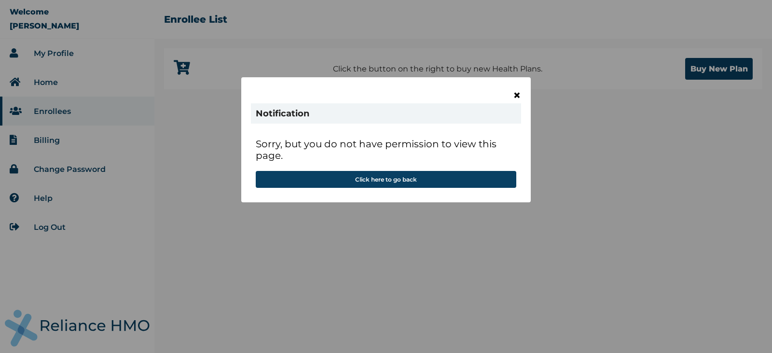
click at [517, 97] on span "×" at bounding box center [517, 95] width 8 height 16
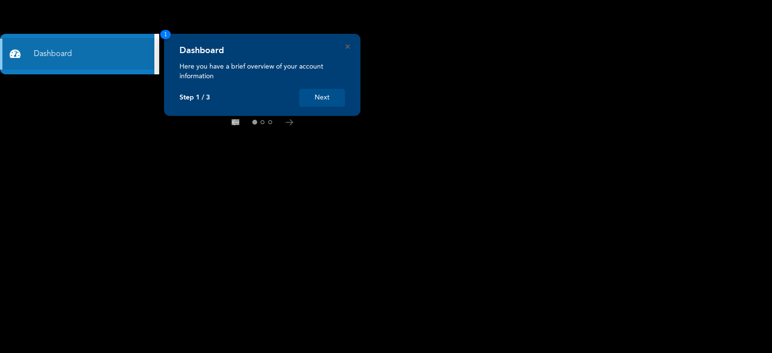
click at [330, 95] on button "Next" at bounding box center [322, 98] width 46 height 18
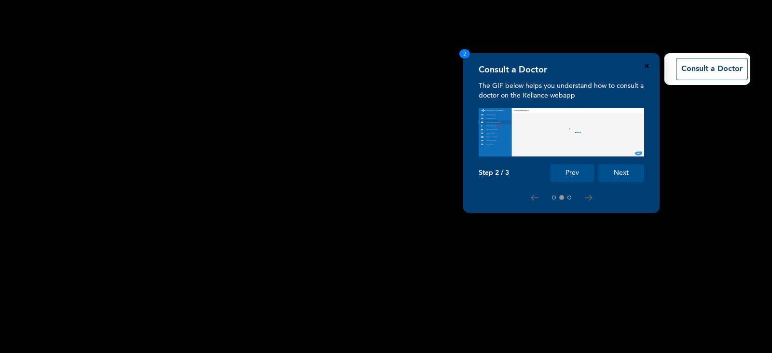
click at [645, 66] on icon "Close" at bounding box center [646, 66] width 4 height 4
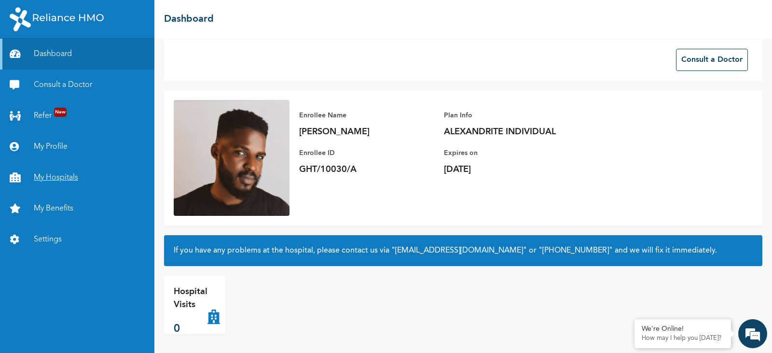
click at [73, 168] on link "My Hospitals" at bounding box center [77, 177] width 154 height 31
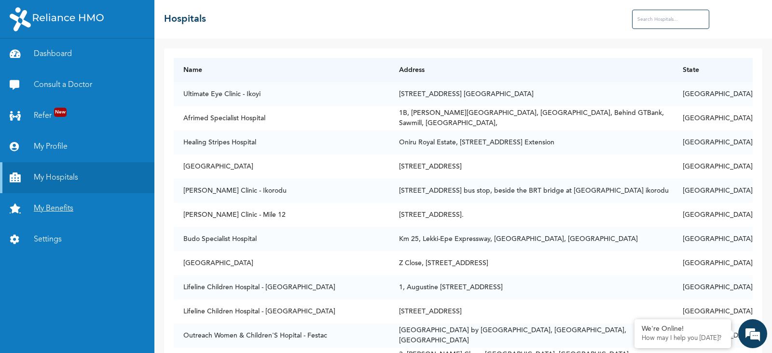
click at [73, 204] on link "My Benefits" at bounding box center [77, 208] width 154 height 31
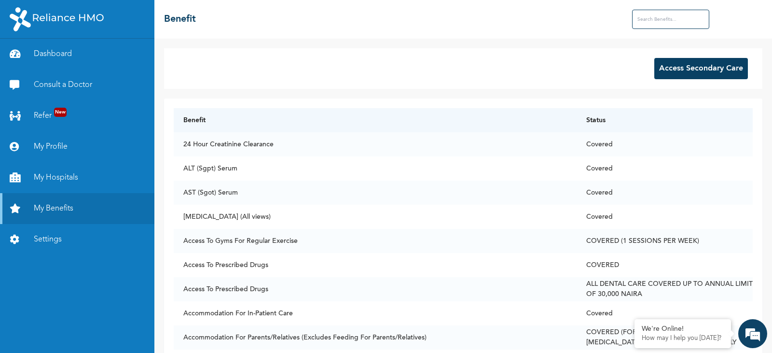
click at [704, 70] on button "Access Secondary Care" at bounding box center [701, 68] width 94 height 21
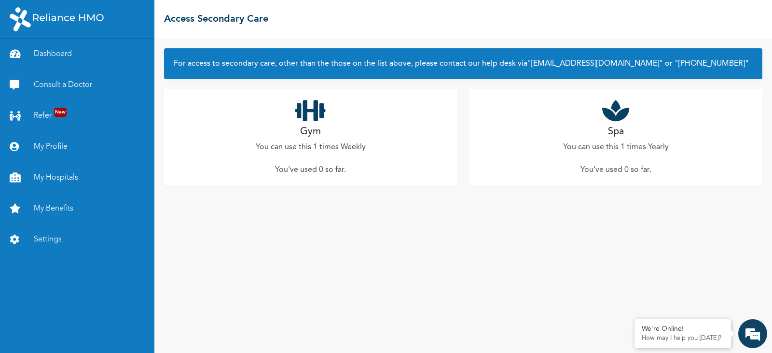
click at [616, 117] on icon at bounding box center [615, 110] width 27 height 24
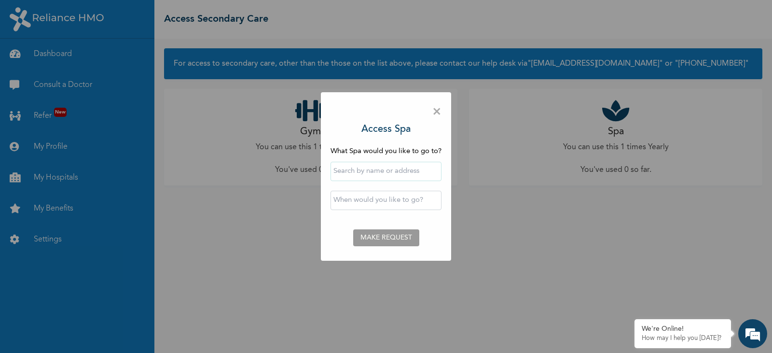
click at [409, 179] on input "text" at bounding box center [385, 171] width 111 height 19
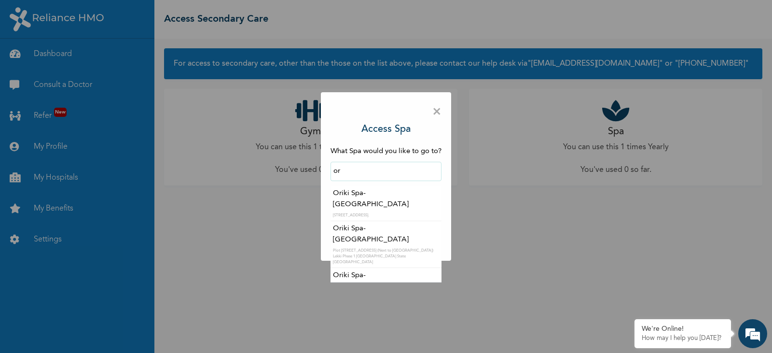
type input "o"
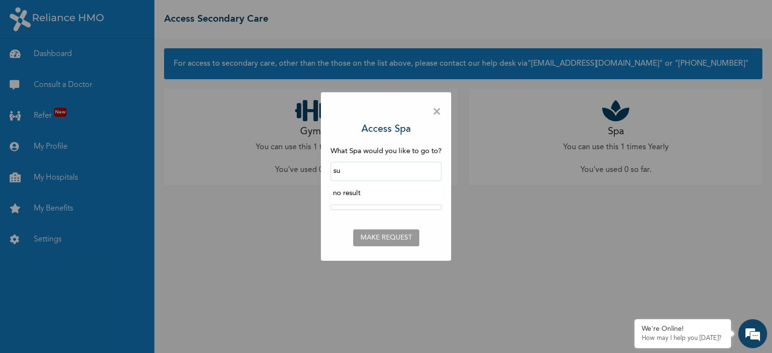
type input "s"
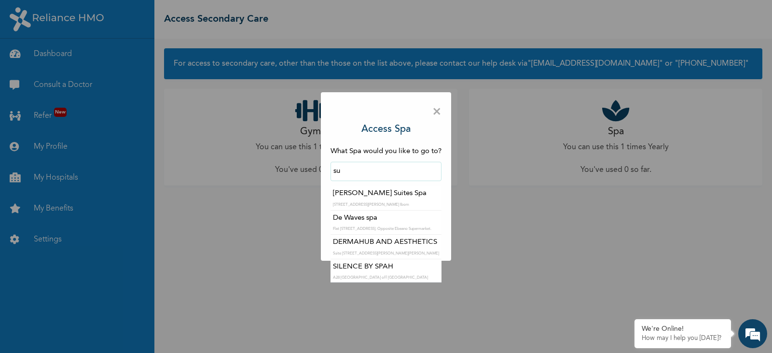
type input "s"
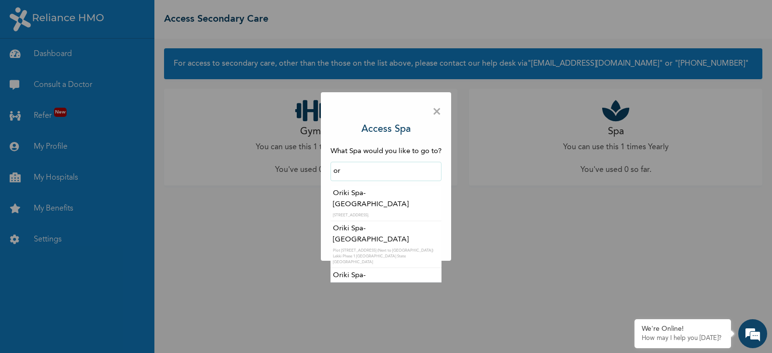
type input "o"
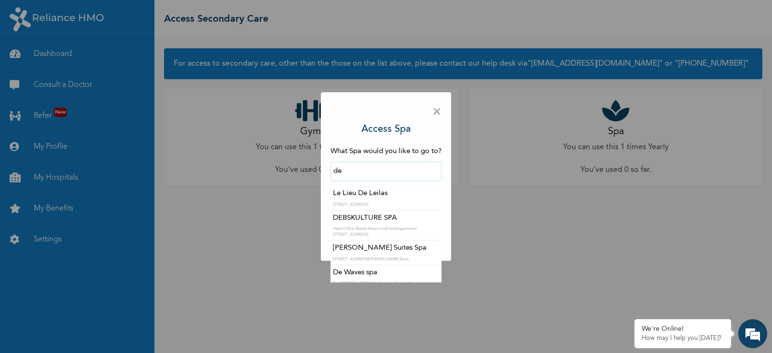
type input "d"
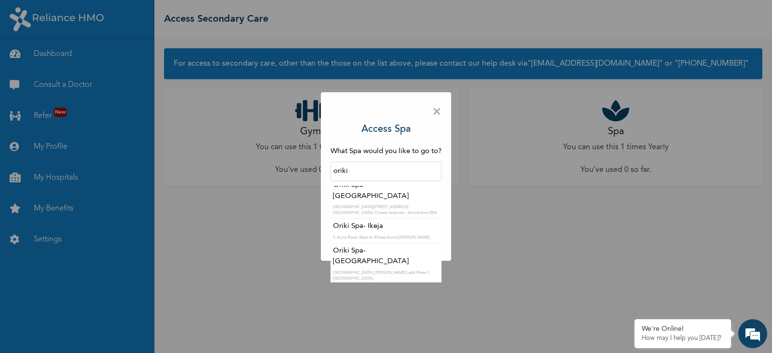
scroll to position [162, 0]
type input "Oriki Spa- Surulere"
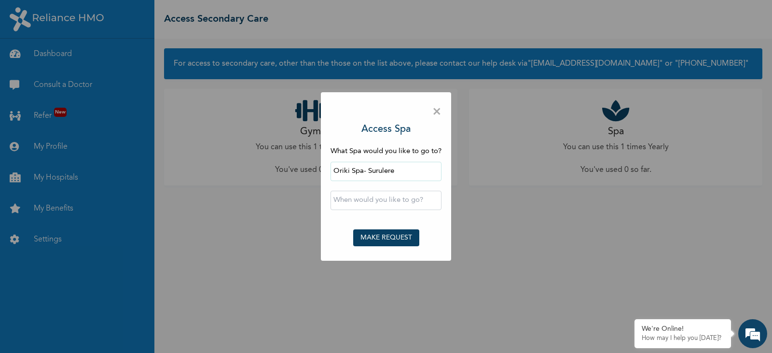
click at [403, 202] on input "text" at bounding box center [385, 200] width 111 height 19
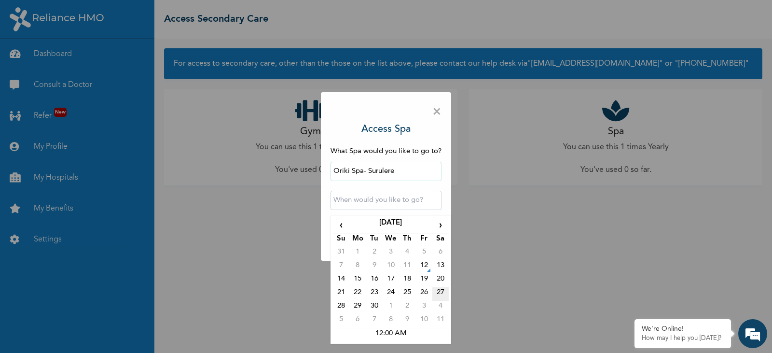
click at [440, 293] on td "27" at bounding box center [440, 294] width 16 height 14
type input "[DATE] 12:00 AM"
click at [399, 206] on input "[DATE] 12:00 AM" at bounding box center [385, 200] width 111 height 19
click at [409, 201] on input "[DATE] 12:00 AM" at bounding box center [385, 200] width 111 height 19
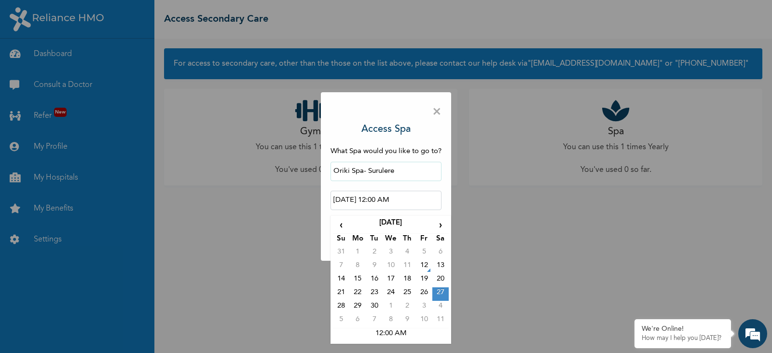
click at [409, 201] on input "[DATE] 12:00 AM" at bounding box center [385, 200] width 111 height 19
click at [507, 213] on div "× Access Spa What Spa would you like to go to? Oriki Spa- [GEOGRAPHIC_DATA] [DA…" at bounding box center [386, 176] width 772 height 353
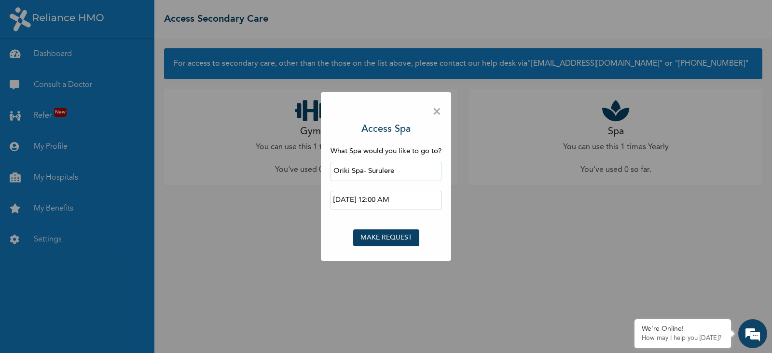
click at [401, 230] on button "MAKE REQUEST" at bounding box center [386, 237] width 66 height 17
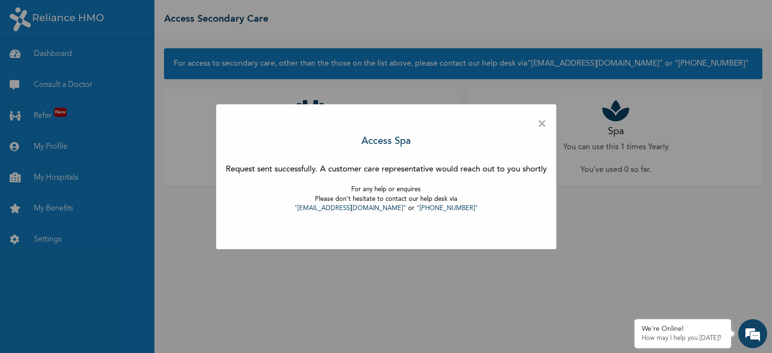
click at [546, 123] on span "×" at bounding box center [541, 124] width 9 height 20
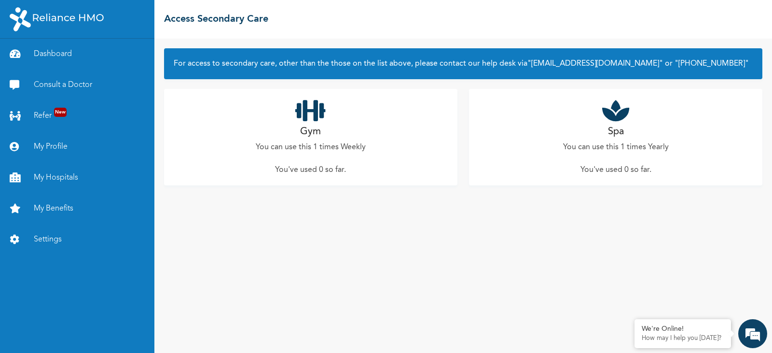
click at [602, 175] on p "You've used 0 so far ." at bounding box center [615, 170] width 71 height 12
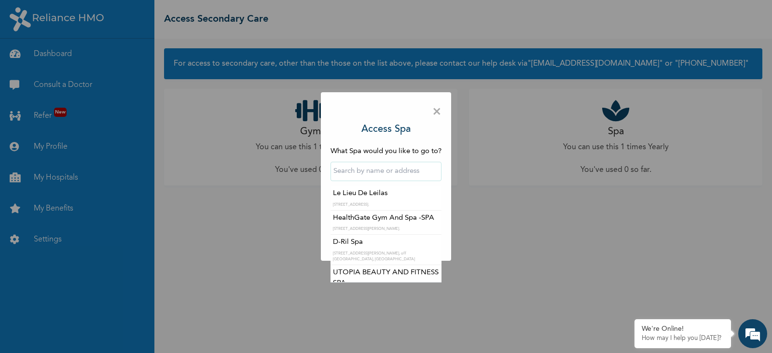
click at [412, 169] on input "text" at bounding box center [385, 171] width 111 height 19
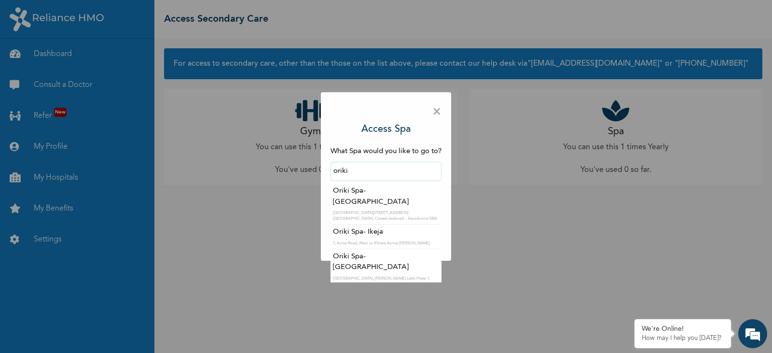
scroll to position [164, 0]
type input "Oriki Spa- Surulere"
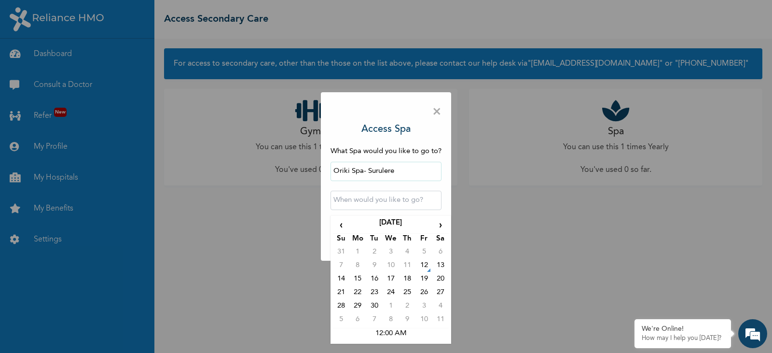
click at [380, 201] on input "text" at bounding box center [385, 200] width 111 height 19
click at [441, 297] on td "27" at bounding box center [440, 294] width 16 height 14
type input "[DATE] 12:00 AM"
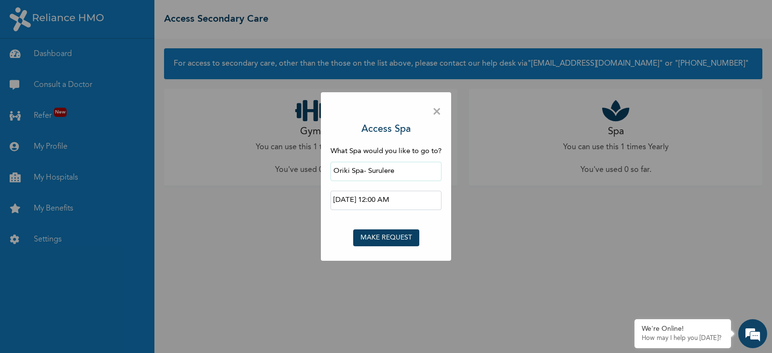
click at [398, 239] on button "MAKE REQUEST" at bounding box center [386, 237] width 66 height 17
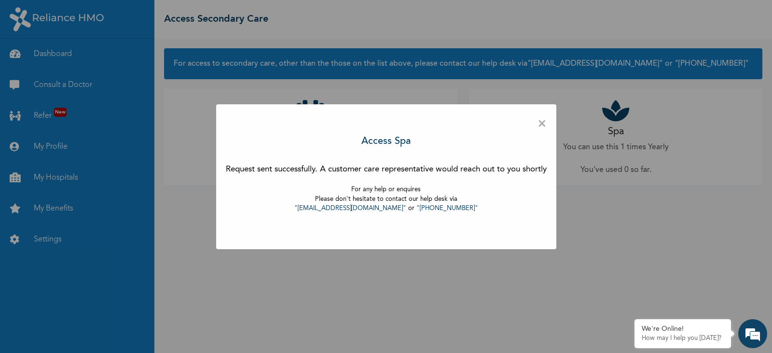
click at [544, 124] on span "×" at bounding box center [541, 124] width 9 height 20
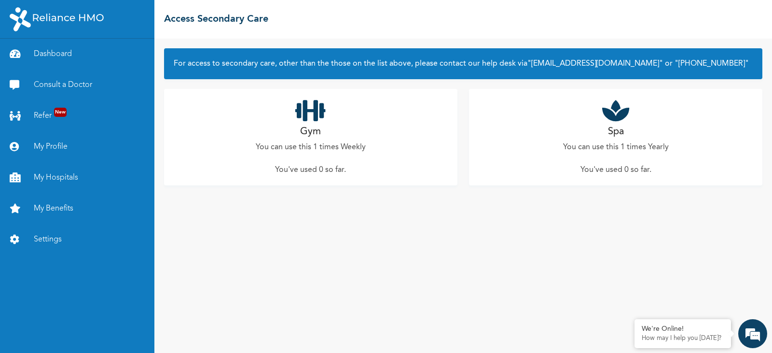
click at [324, 153] on div "Gym You can use this 1 times Weekly You've used 0 so far ." at bounding box center [310, 137] width 293 height 96
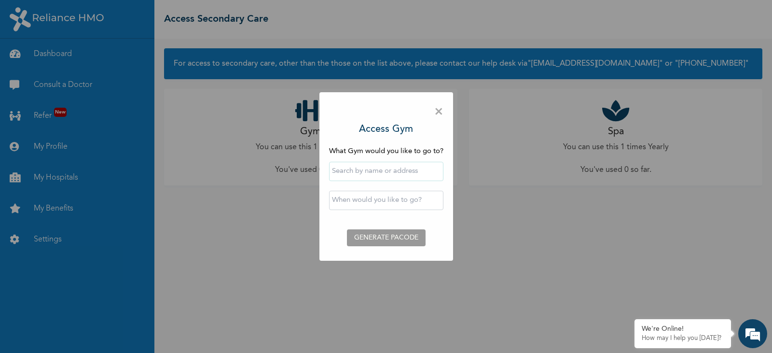
click at [357, 171] on input "text" at bounding box center [386, 171] width 114 height 19
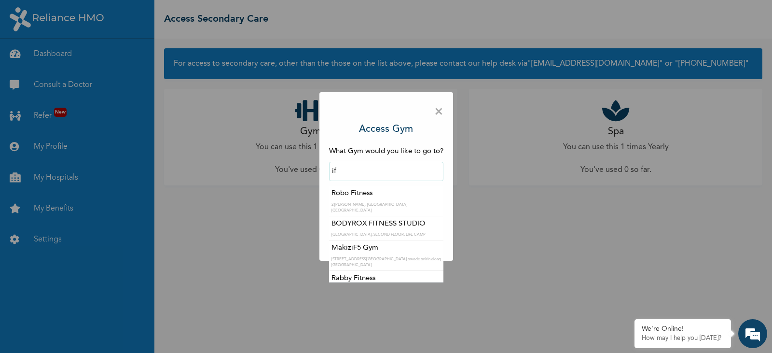
type input "i"
type input "f"
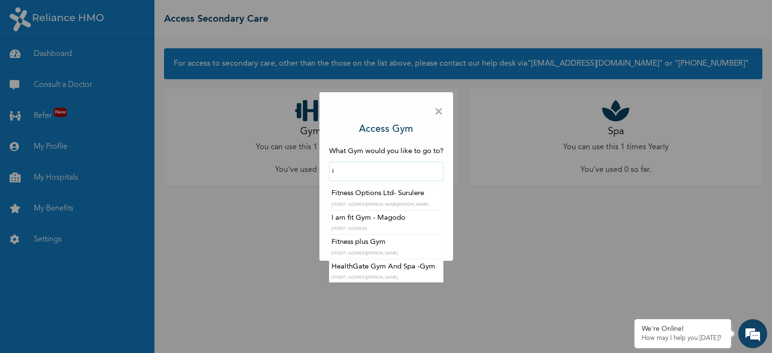
type input "i"
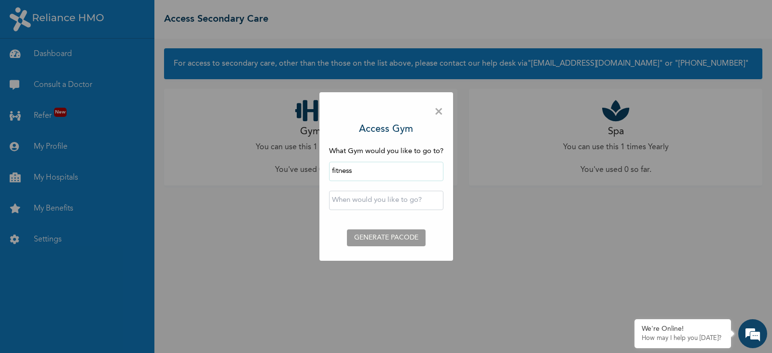
click at [499, 246] on div "× Access Gym What Gym would you like to go to? fitness ‹ [DATE] › Su Mo Tu We T…" at bounding box center [386, 176] width 772 height 353
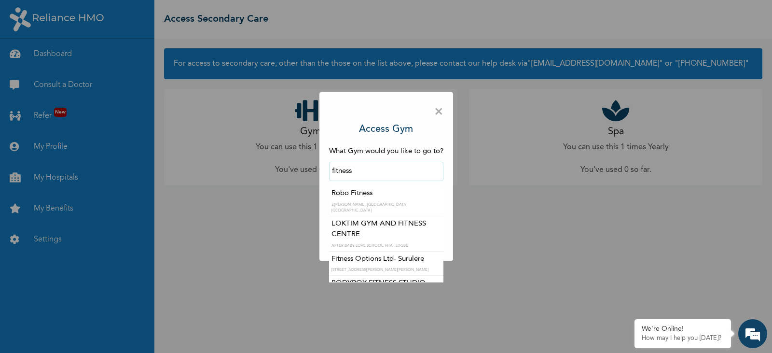
drag, startPoint x: 371, startPoint y: 171, endPoint x: 258, endPoint y: 156, distance: 114.3
click at [258, 156] on div "× Access Gym What Gym would you like to go to? fitness Robo Fitness 2 [PERSON_N…" at bounding box center [386, 176] width 772 height 353
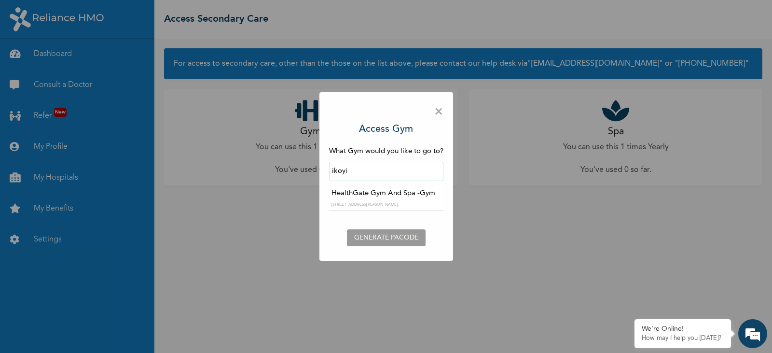
type input "ikoyi"
click at [248, 182] on div "× Access Gym What Gym would you like to go to? ikoyi HealthGate Gym And Spa -Gy…" at bounding box center [386, 176] width 772 height 353
click at [437, 111] on span "×" at bounding box center [438, 112] width 9 height 20
